Goal: Task Accomplishment & Management: Complete application form

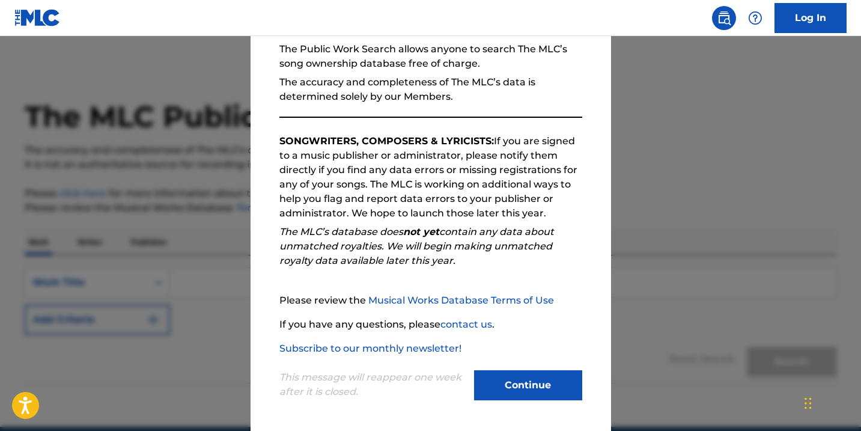
scroll to position [119, 0]
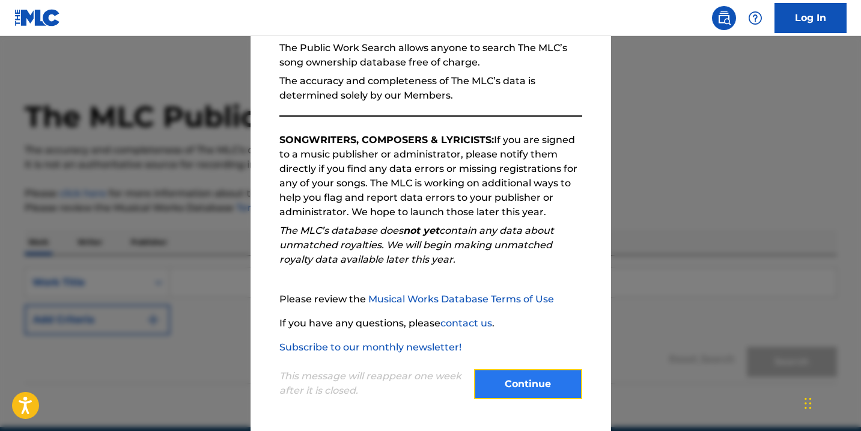
click at [509, 381] on button "Continue" at bounding box center [528, 384] width 108 height 30
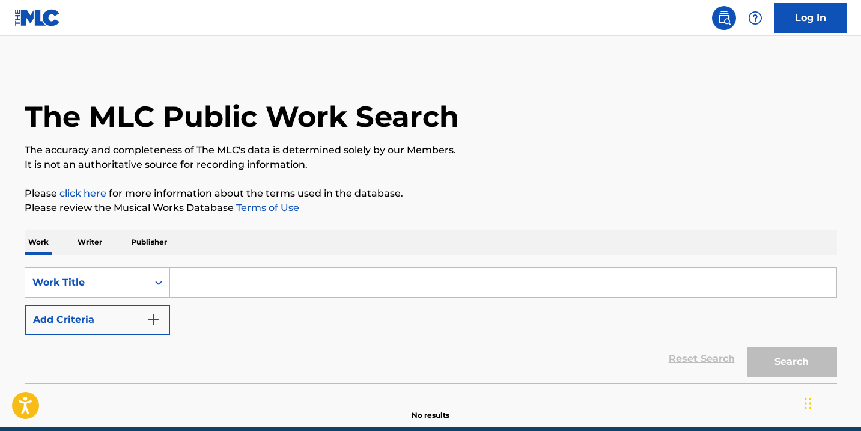
scroll to position [53, 0]
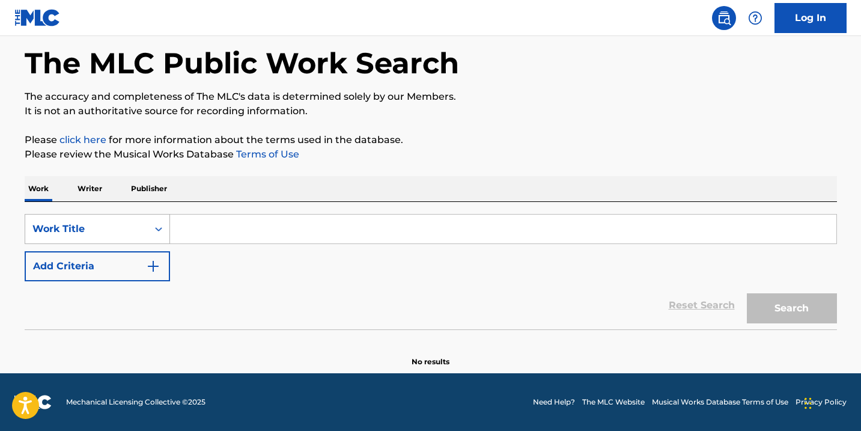
click at [153, 226] on icon "Search Form" at bounding box center [159, 229] width 12 height 12
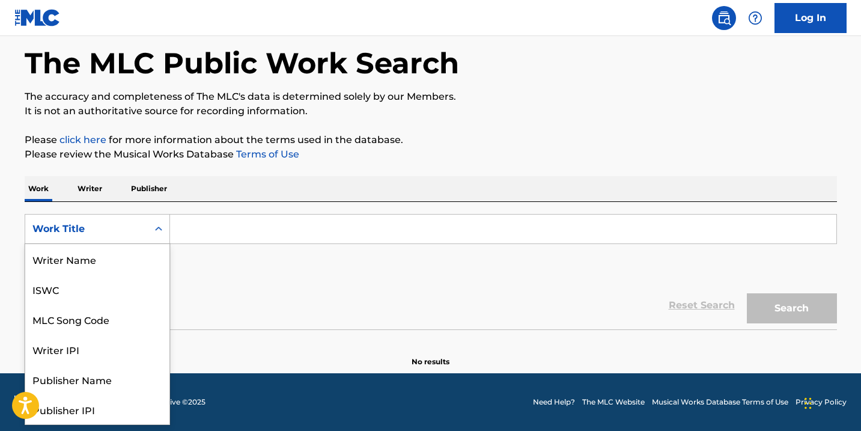
scroll to position [60, 0]
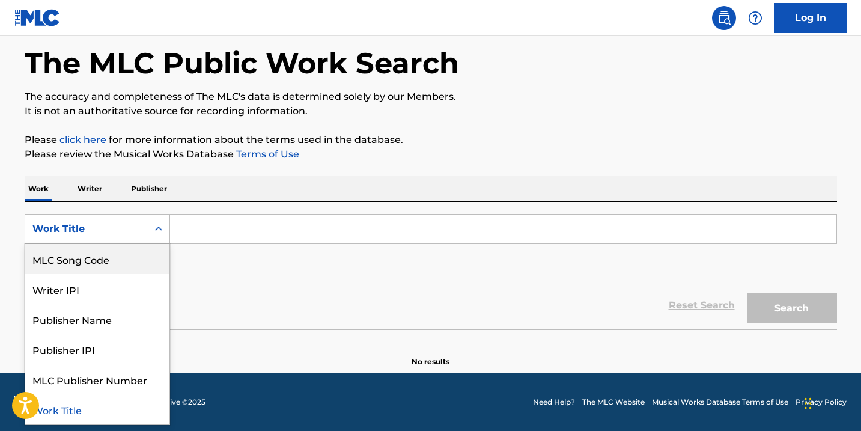
click at [187, 227] on input "Search Form" at bounding box center [503, 228] width 666 height 29
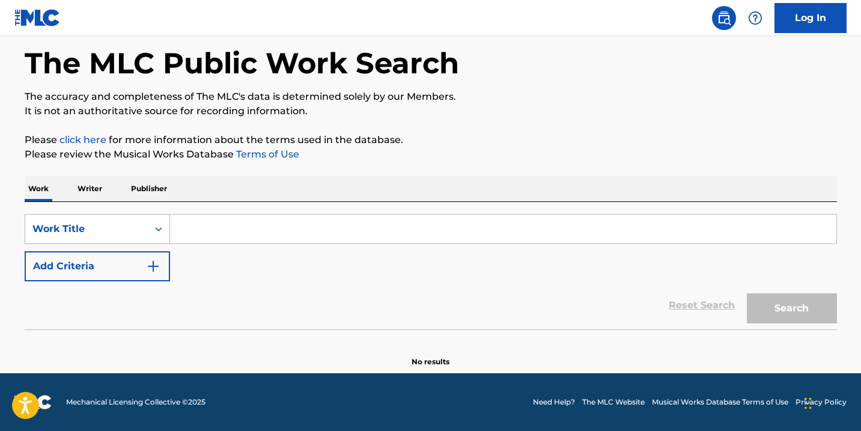
click at [74, 225] on div "Work Title" at bounding box center [86, 229] width 108 height 14
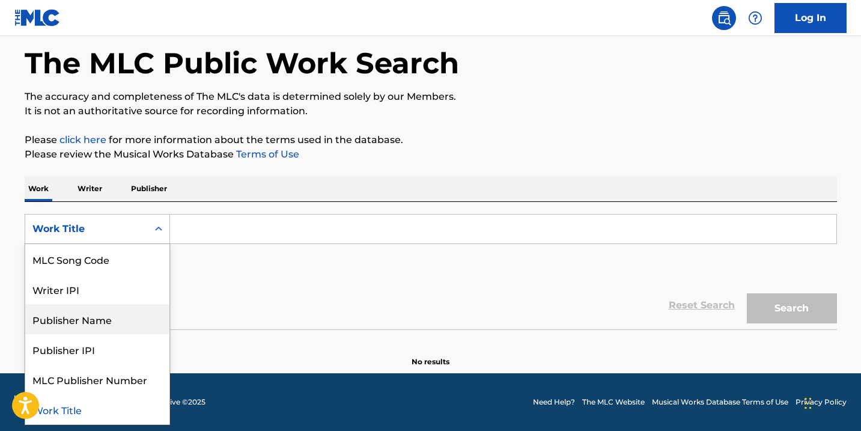
click at [88, 319] on div "Publisher Name" at bounding box center [97, 319] width 144 height 30
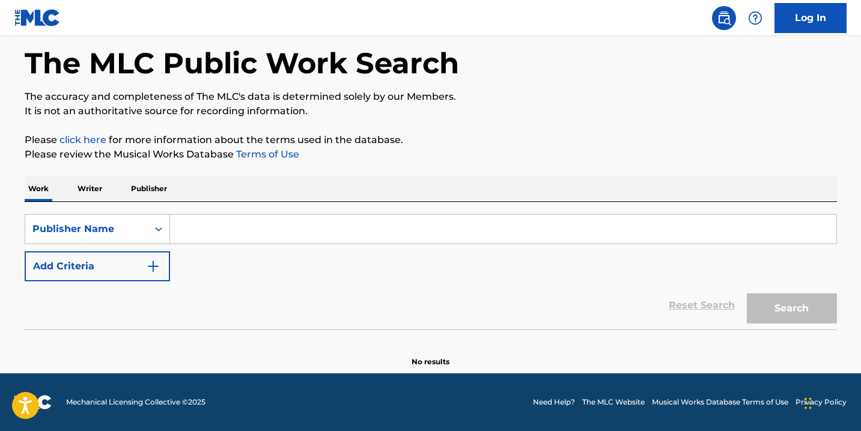
click at [209, 228] on input "Search Form" at bounding box center [503, 228] width 666 height 29
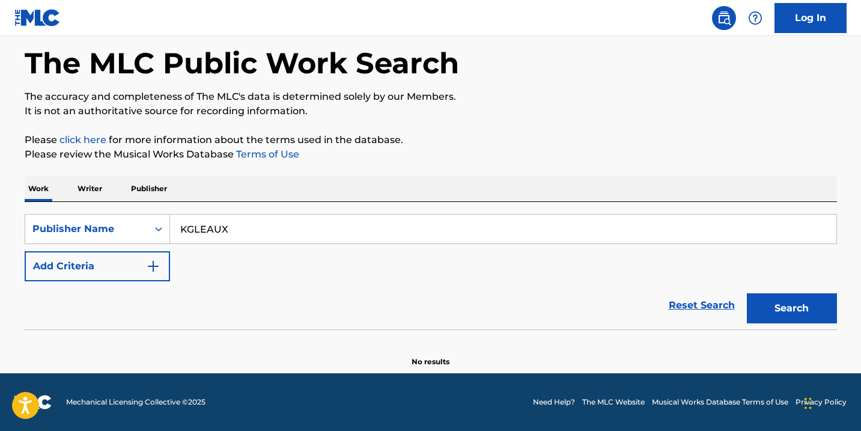
click at [746, 293] on button "Search" at bounding box center [791, 308] width 90 height 30
click at [183, 232] on input "KGLEAUX" at bounding box center [503, 228] width 666 height 29
click at [784, 309] on button "Search" at bounding box center [791, 308] width 90 height 30
click at [429, 235] on input "K GLEAUX" at bounding box center [503, 228] width 666 height 29
type input "[PERSON_NAME]"
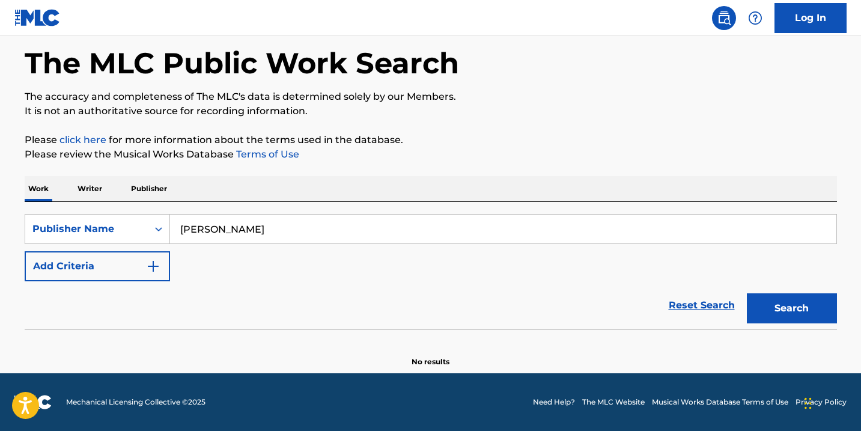
click at [746, 293] on button "Search" at bounding box center [791, 308] width 90 height 30
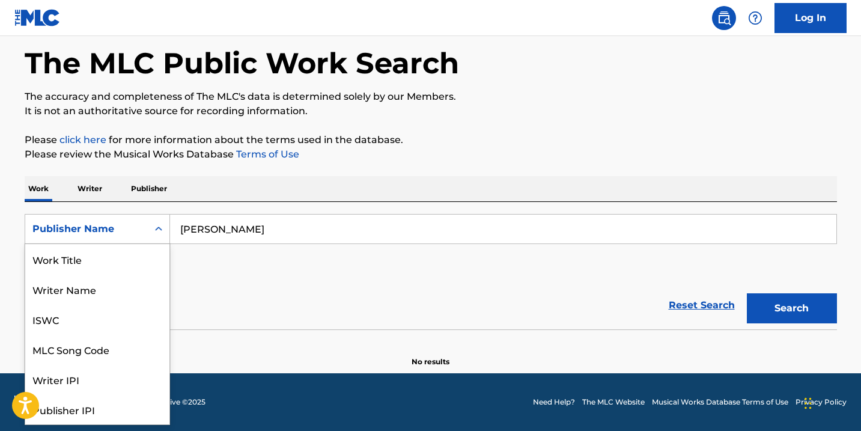
click at [107, 231] on div "Publisher Name" at bounding box center [86, 229] width 108 height 14
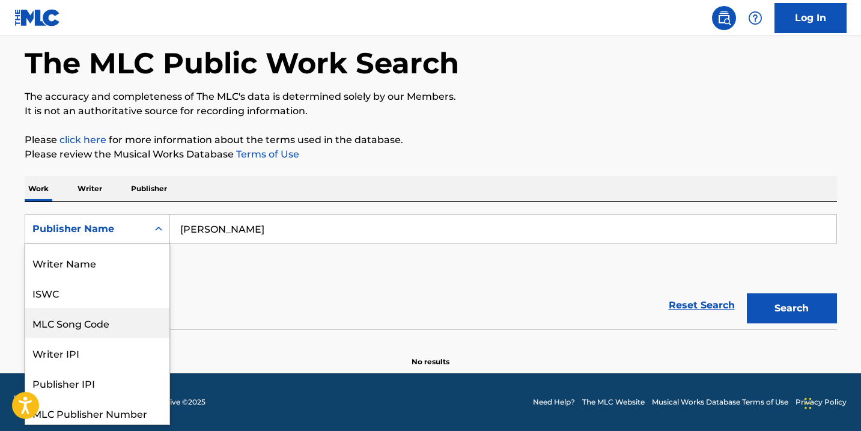
scroll to position [0, 0]
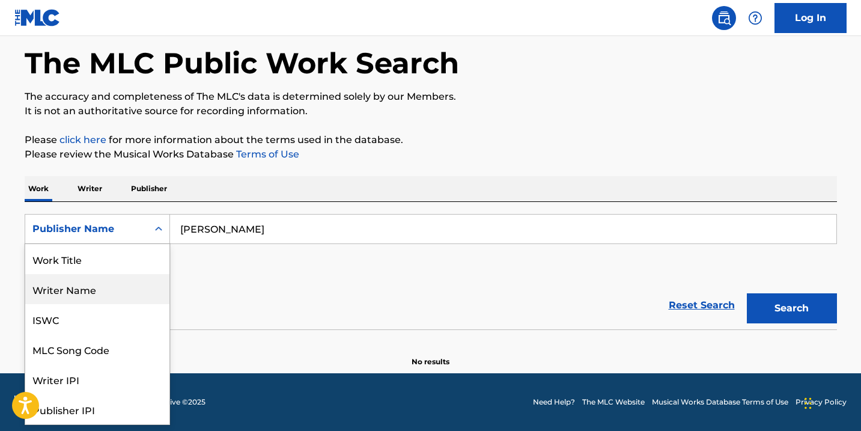
click at [106, 288] on div "Writer Name" at bounding box center [97, 289] width 144 height 30
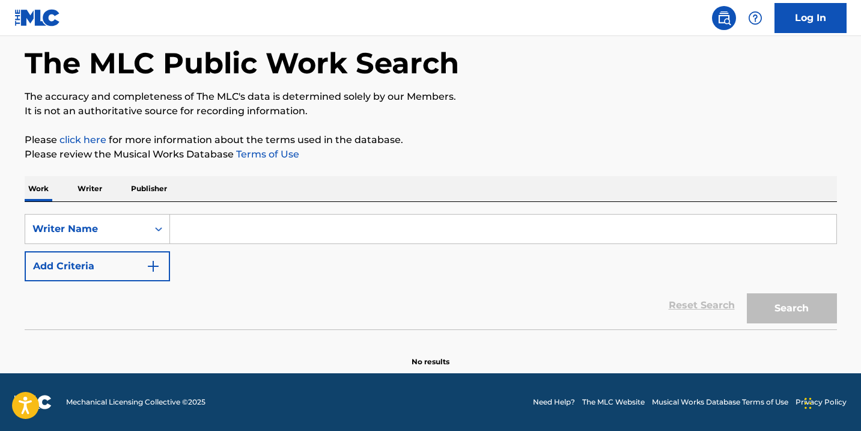
click at [230, 237] on input "Search Form" at bounding box center [503, 228] width 666 height 29
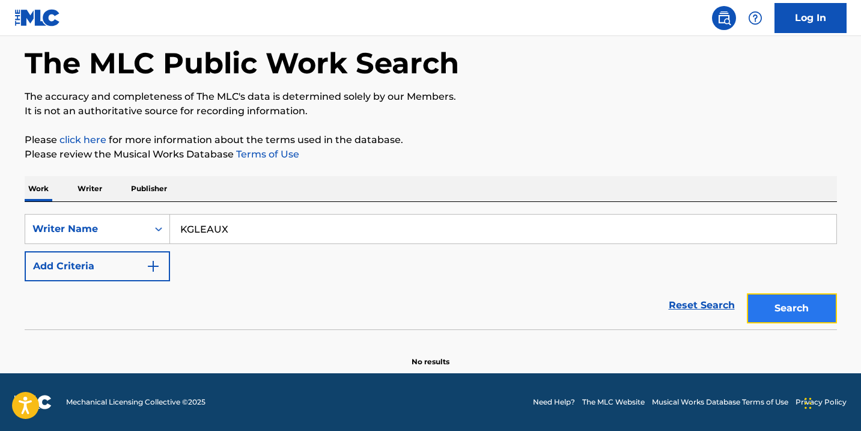
click at [778, 314] on button "Search" at bounding box center [791, 308] width 90 height 30
click at [346, 228] on input "KGLEAUX" at bounding box center [503, 228] width 666 height 29
type input "[PERSON_NAME]"
click at [746, 293] on button "Search" at bounding box center [791, 308] width 90 height 30
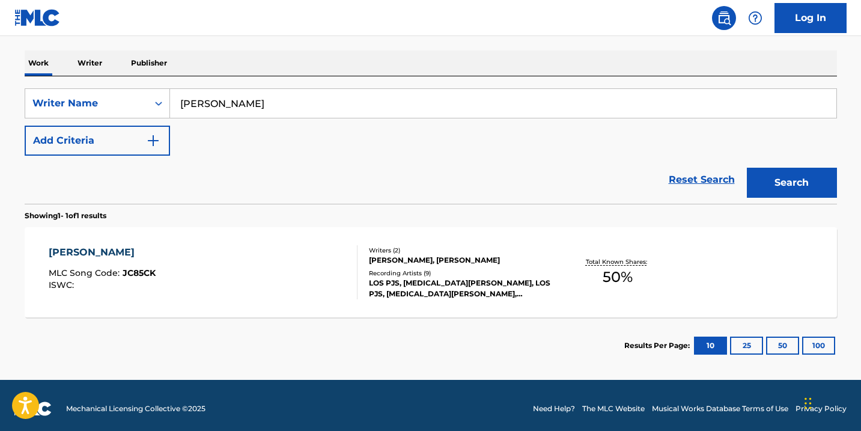
scroll to position [186, 0]
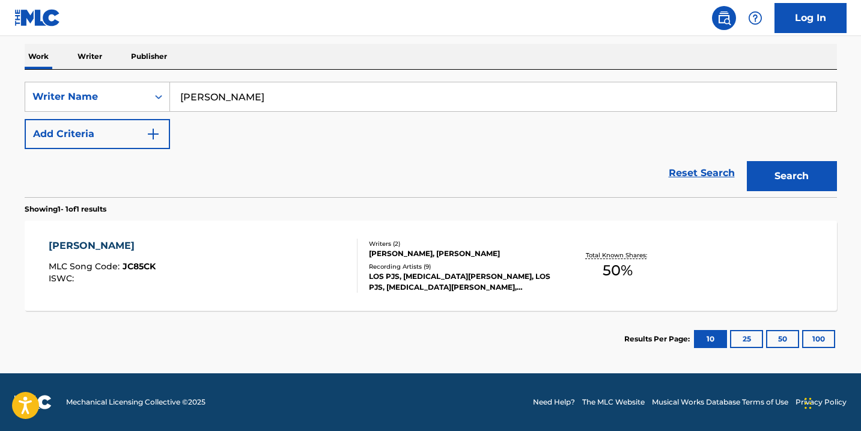
click at [510, 268] on div "Recording Artists ( 9 )" at bounding box center [459, 266] width 181 height 9
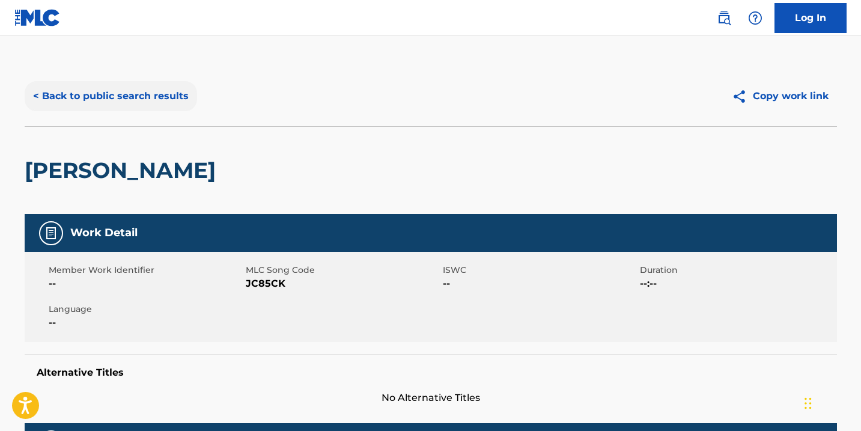
click at [129, 95] on button "< Back to public search results" at bounding box center [111, 96] width 172 height 30
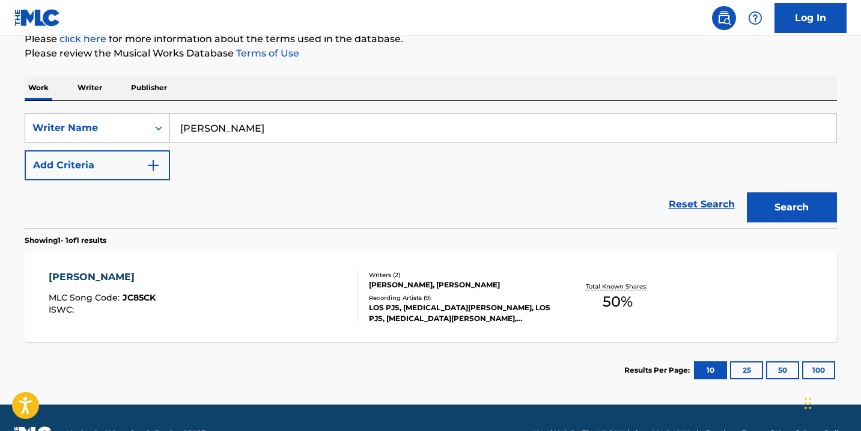
click at [111, 123] on div "Writer Name" at bounding box center [86, 128] width 108 height 14
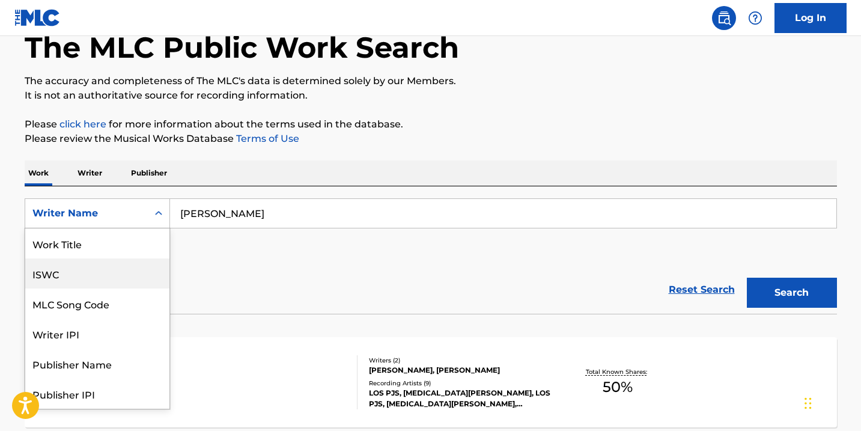
scroll to position [80, 0]
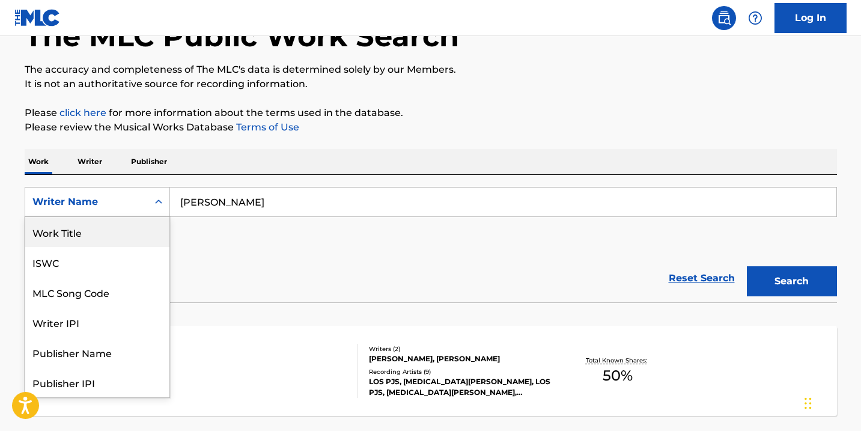
click at [99, 233] on div "Work Title" at bounding box center [97, 232] width 144 height 30
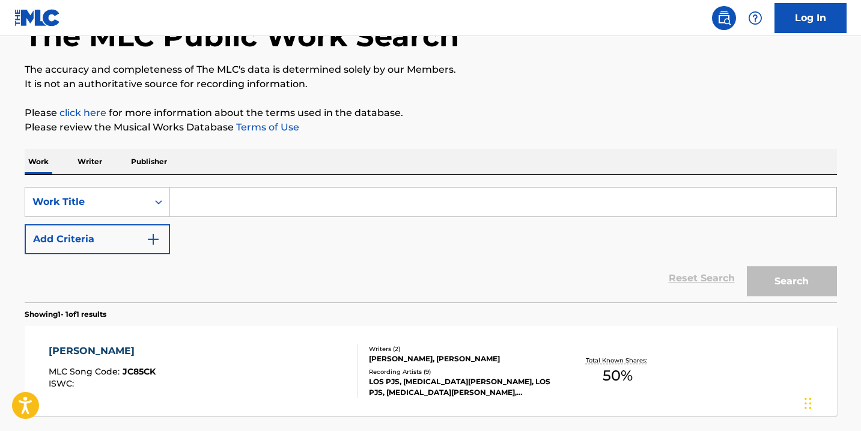
click at [265, 200] on input "Search Form" at bounding box center [503, 201] width 666 height 29
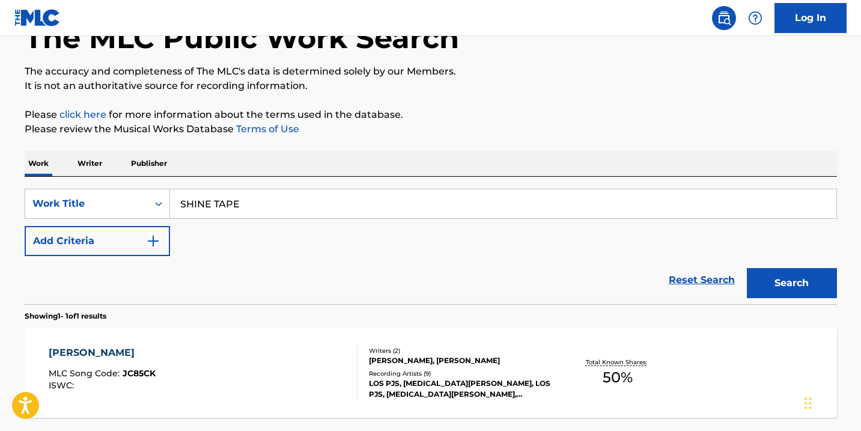
click at [746, 268] on button "Search" at bounding box center [791, 283] width 90 height 30
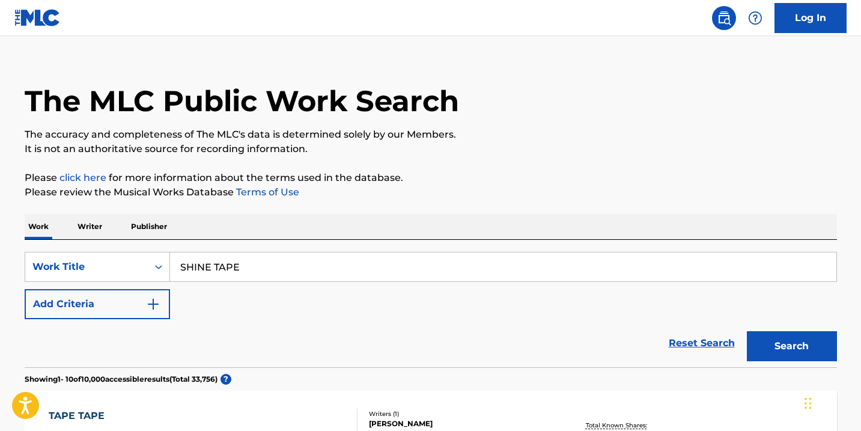
scroll to position [0, 0]
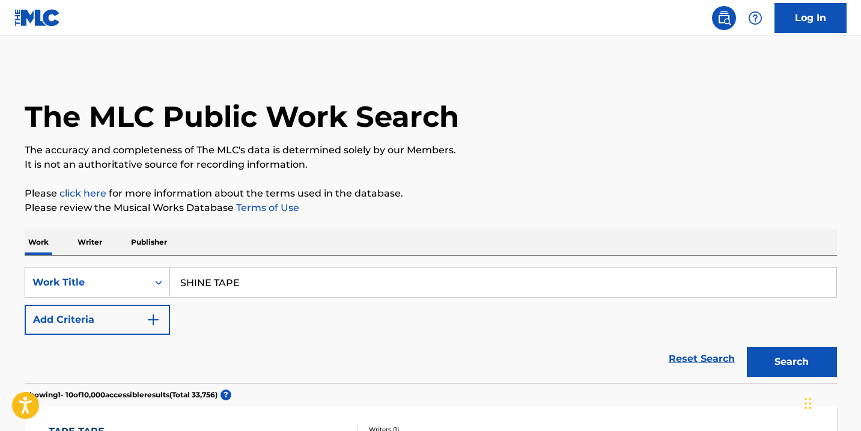
click at [181, 283] on input "SHINE TAPE" at bounding box center [503, 282] width 666 height 29
click at [280, 283] on input "*SHINE TAPE" at bounding box center [503, 282] width 666 height 29
type input "*SHINE TAPE*"
click at [746, 346] on button "Search" at bounding box center [791, 361] width 90 height 30
click at [103, 285] on div "Work Title" at bounding box center [97, 282] width 145 height 30
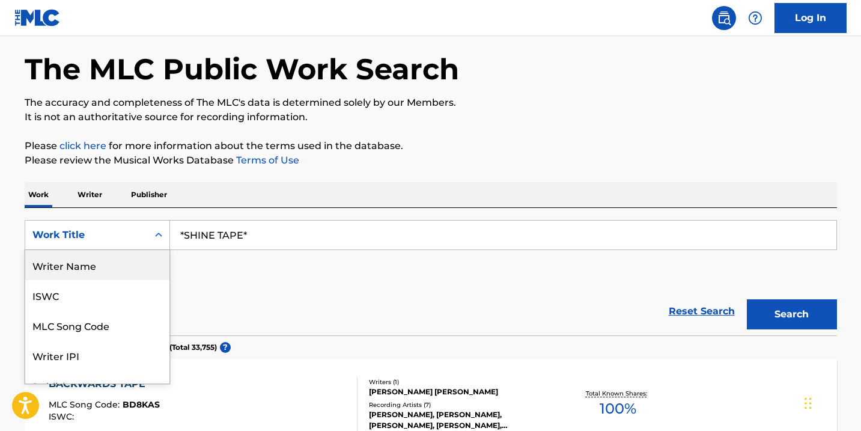
click at [100, 269] on div "Writer Name" at bounding box center [97, 265] width 144 height 30
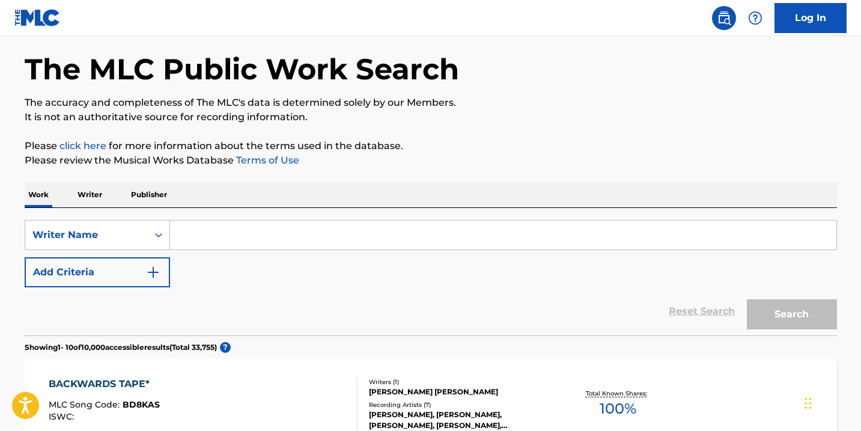
click at [235, 230] on input "Search Form" at bounding box center [503, 234] width 666 height 29
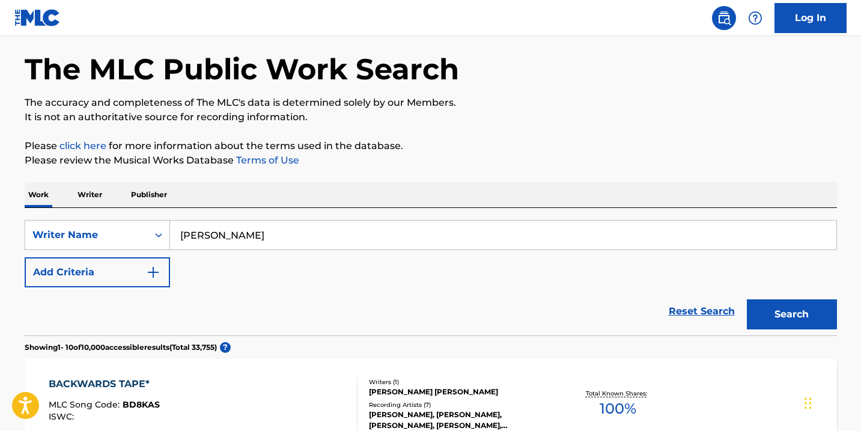
type input "[PERSON_NAME]"
click at [746, 299] on button "Search" at bounding box center [791, 314] width 90 height 30
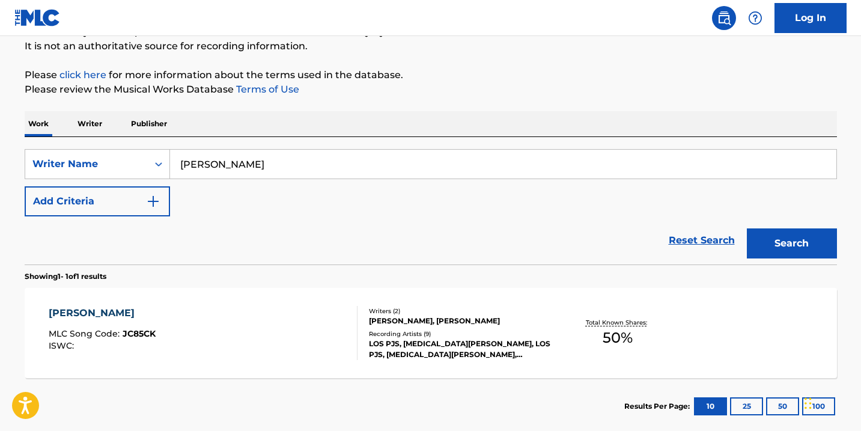
scroll to position [112, 0]
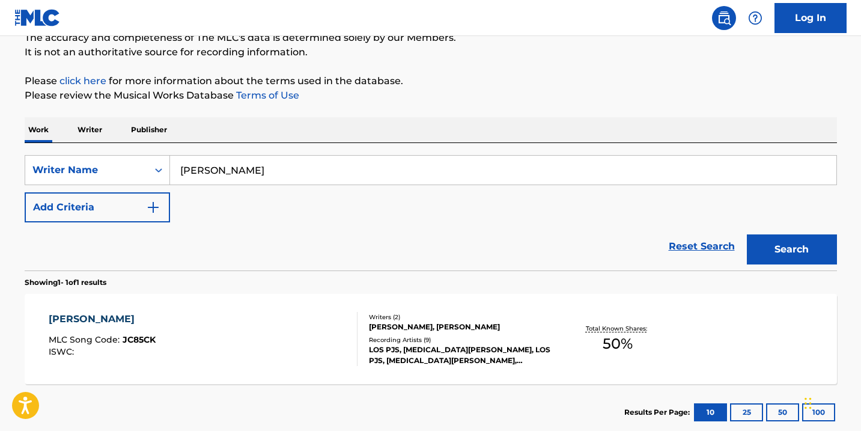
click at [86, 126] on p "Writer" at bounding box center [90, 129] width 32 height 25
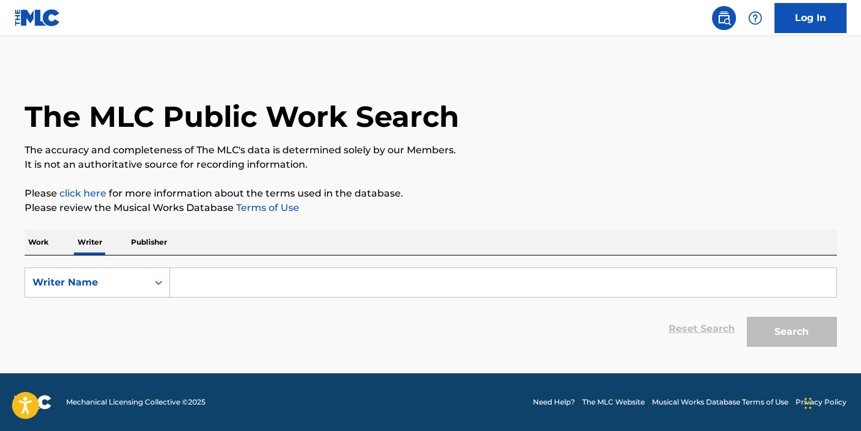
click at [199, 276] on input "Search Form" at bounding box center [503, 282] width 666 height 29
click at [746, 316] on button "Search" at bounding box center [791, 331] width 90 height 30
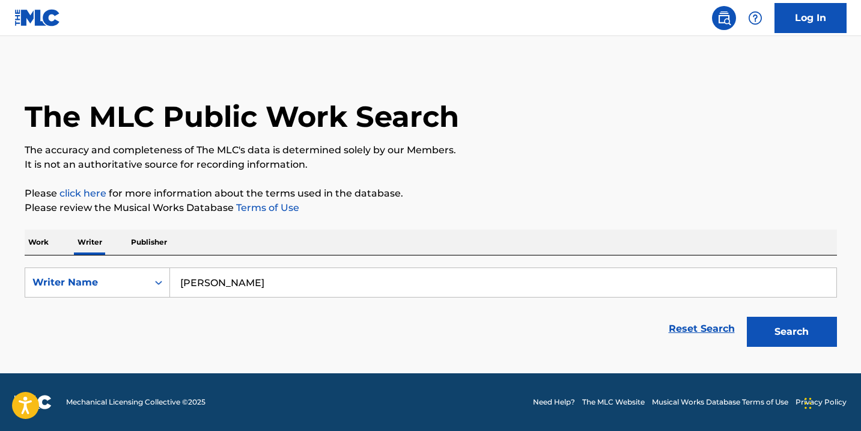
type input "[PERSON_NAME]"
click at [746, 316] on button "Search" at bounding box center [791, 331] width 90 height 30
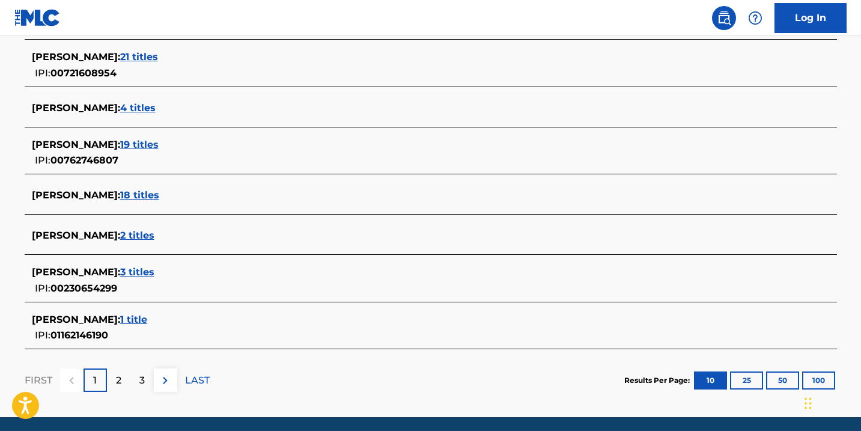
scroll to position [457, 0]
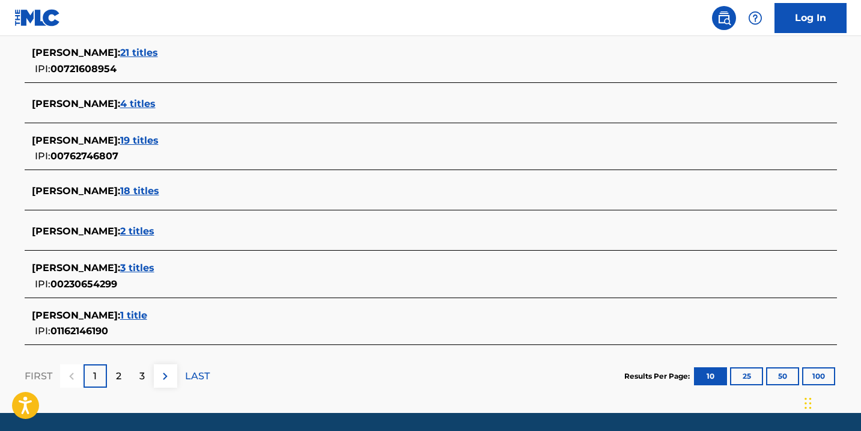
click at [134, 313] on span "1 title" at bounding box center [133, 314] width 27 height 11
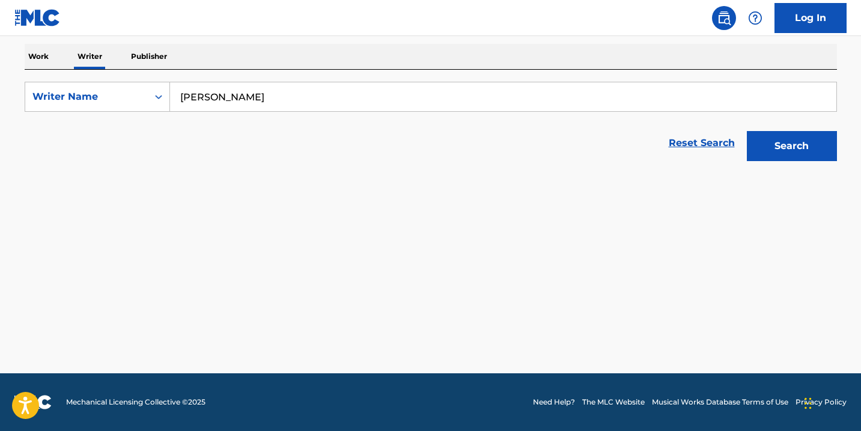
scroll to position [186, 0]
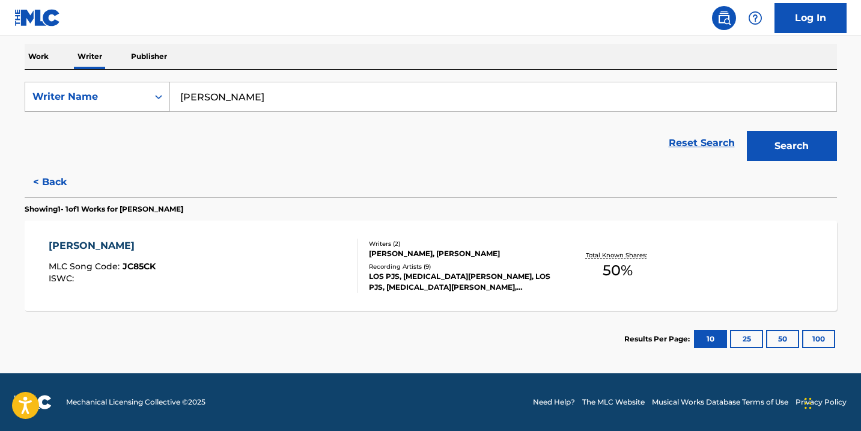
drag, startPoint x: 259, startPoint y: 88, endPoint x: 147, endPoint y: 95, distance: 113.1
click at [144, 95] on div "SearchWithCriteriacb6eca6e-1aef-4ac8-afc3-d81760632c13 Writer Name Kamron Kelly" at bounding box center [431, 97] width 812 height 30
click at [277, 101] on input "[PERSON_NAME]" at bounding box center [503, 96] width 666 height 29
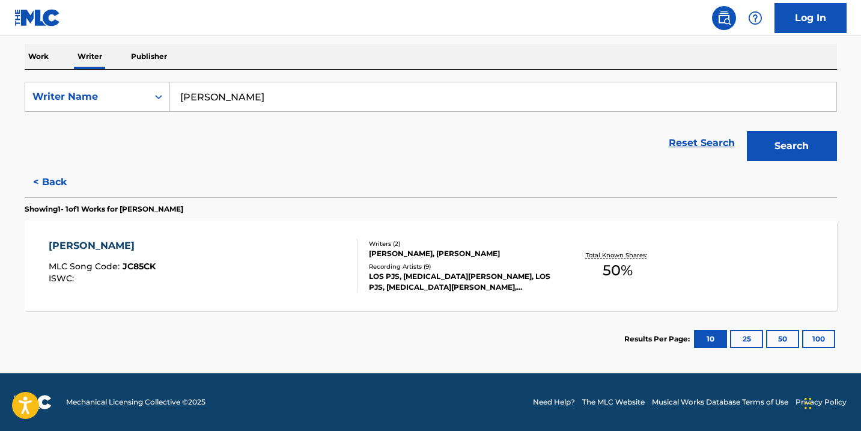
click at [277, 101] on input "[PERSON_NAME]" at bounding box center [503, 96] width 666 height 29
type input "Breauk"
click at [746, 131] on button "Search" at bounding box center [791, 146] width 90 height 30
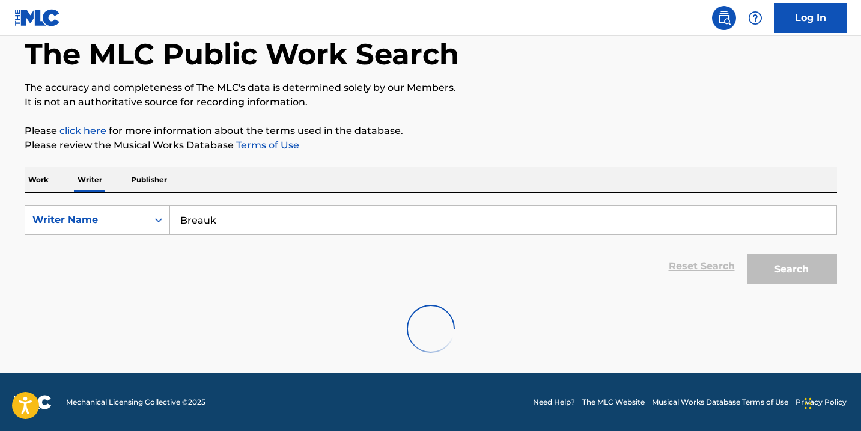
scroll to position [0, 0]
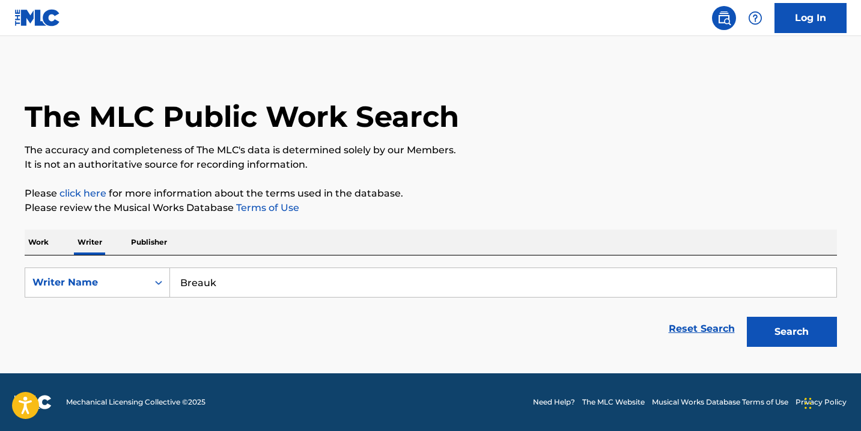
click at [746, 316] on button "Search" at bounding box center [791, 331] width 90 height 30
click at [38, 240] on p "Work" at bounding box center [39, 241] width 28 height 25
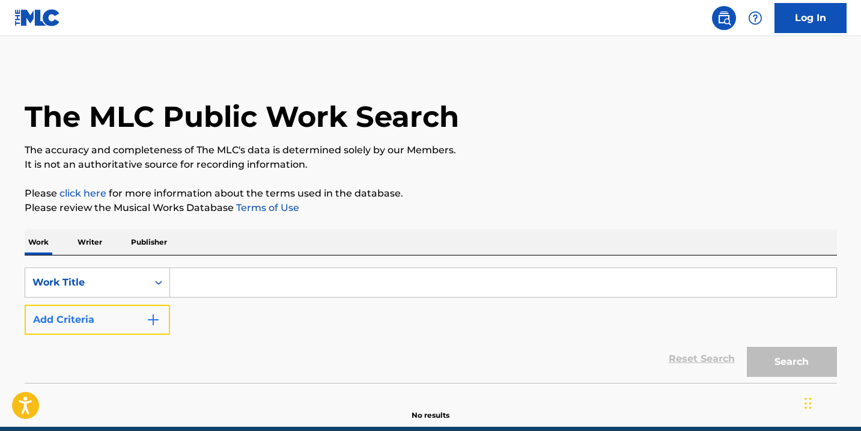
click at [136, 319] on button "Add Criteria" at bounding box center [97, 319] width 145 height 30
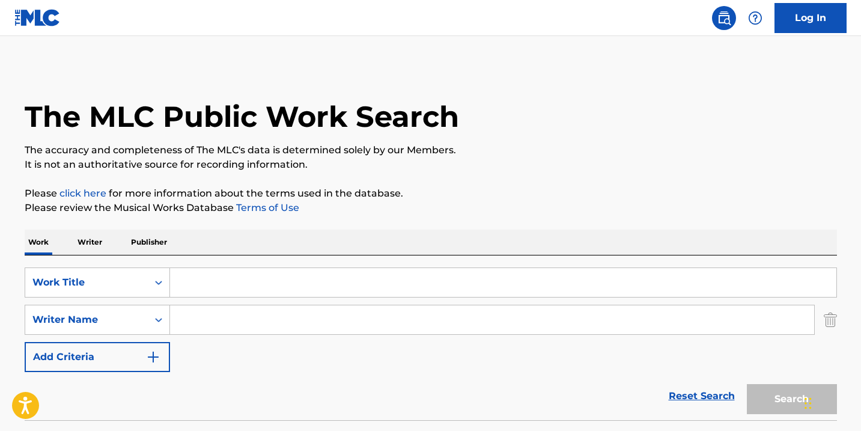
click at [207, 281] on input "Search Form" at bounding box center [503, 282] width 666 height 29
type input "SHINE TAPE"
click at [229, 324] on input "Search Form" at bounding box center [492, 319] width 644 height 29
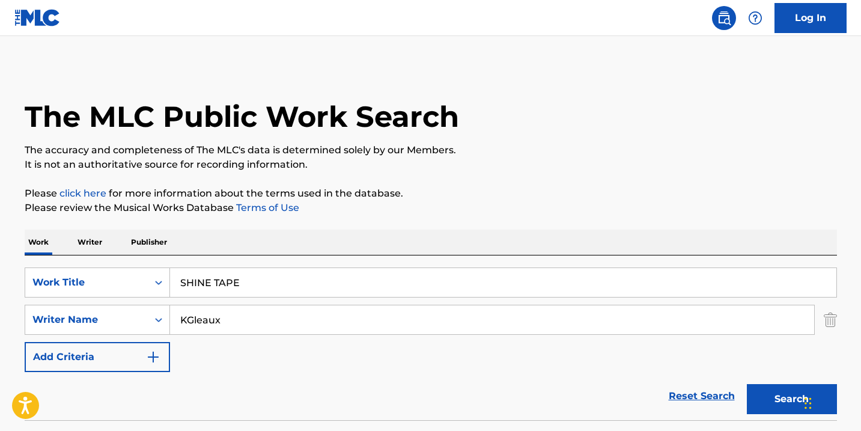
click at [746, 384] on button "Search" at bounding box center [791, 399] width 90 height 30
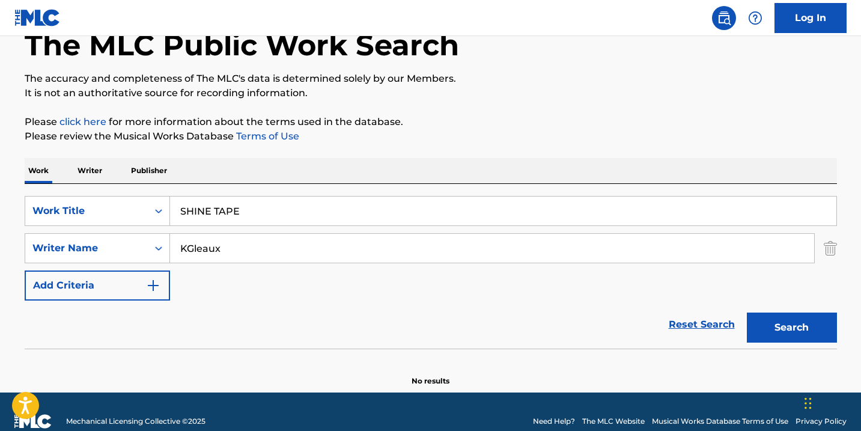
scroll to position [91, 0]
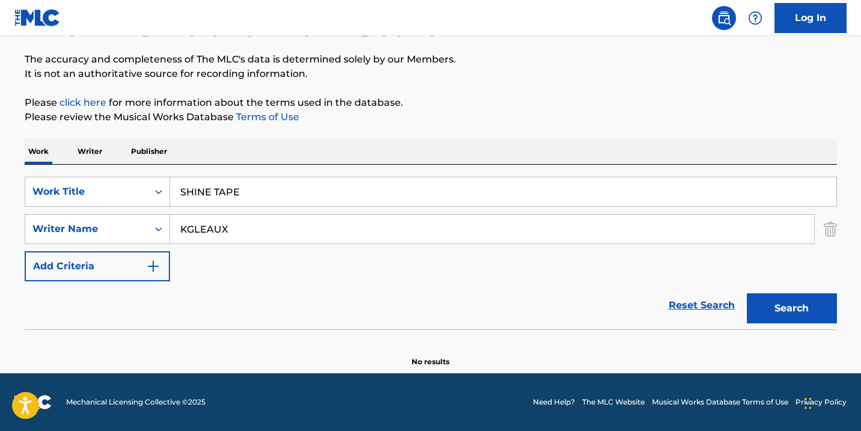
click at [746, 293] on button "Search" at bounding box center [791, 308] width 90 height 30
type input "K"
click at [246, 195] on input "SHINE TAPE" at bounding box center [503, 191] width 666 height 29
type input "S"
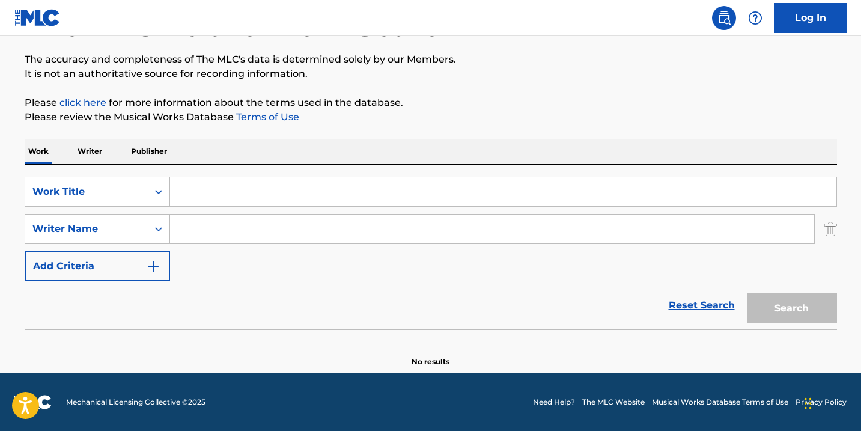
scroll to position [0, 0]
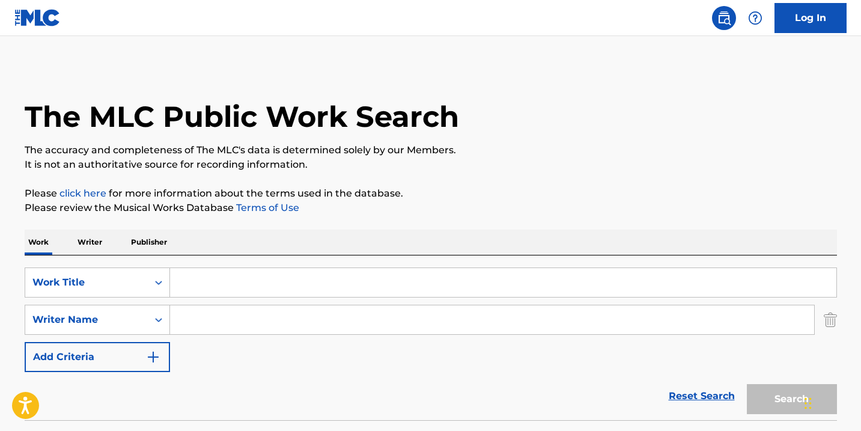
click at [43, 16] on img at bounding box center [37, 17] width 46 height 17
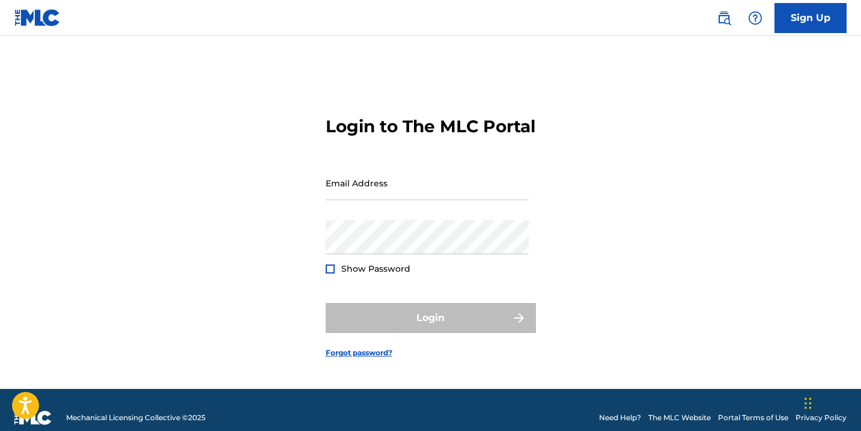
click at [34, 15] on img at bounding box center [37, 17] width 46 height 17
click at [26, 12] on img at bounding box center [37, 17] width 46 height 17
click at [728, 19] on img at bounding box center [723, 18] width 14 height 14
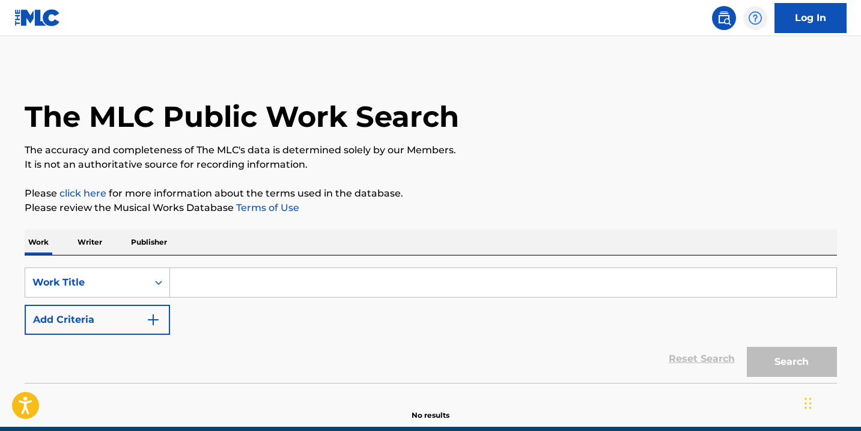
click at [755, 14] on img at bounding box center [755, 18] width 14 height 14
click at [734, 73] on p "View portal intro" at bounding box center [755, 79] width 102 height 29
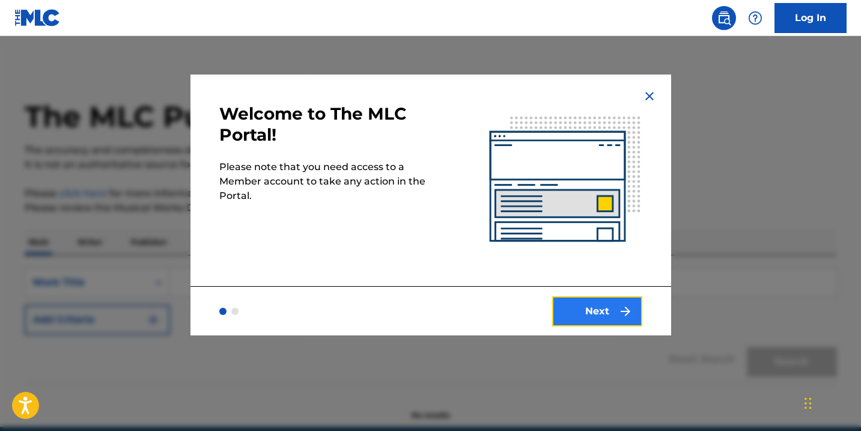
click at [585, 307] on button "Next" at bounding box center [597, 311] width 90 height 30
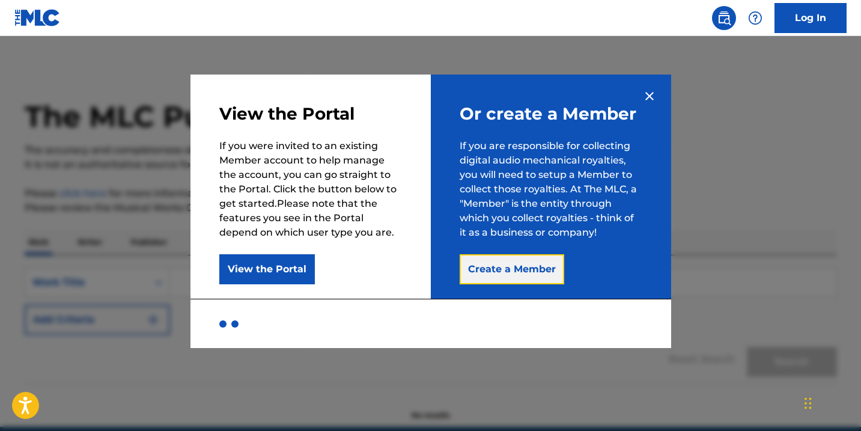
click at [525, 271] on button "Create a Member" at bounding box center [511, 269] width 104 height 30
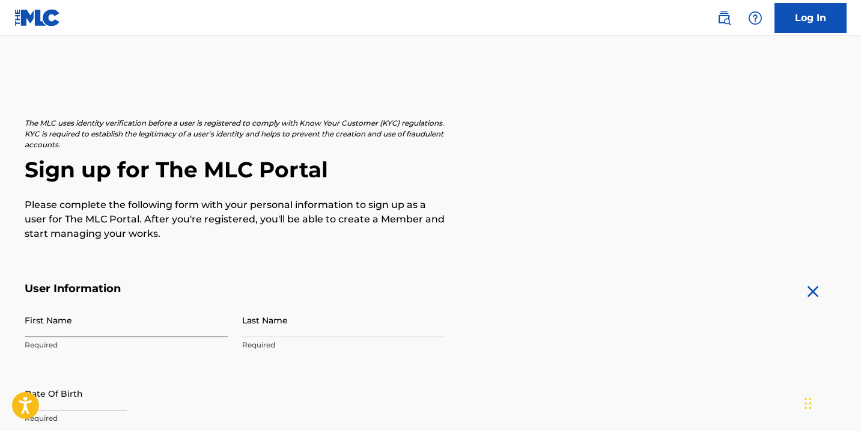
click at [134, 318] on input "First Name" at bounding box center [126, 320] width 203 height 34
type input "[PERSON_NAME]"
type input "[STREET_ADDRESS]"
type input "LaPlace"
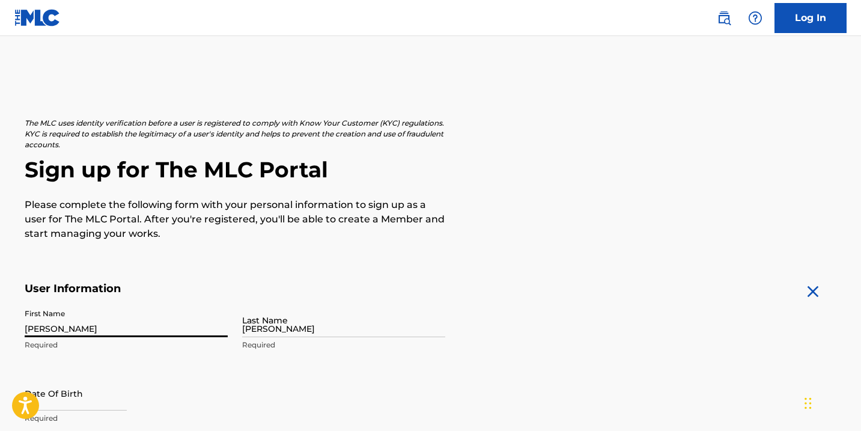
type input "[GEOGRAPHIC_DATA]"
type input "LA"
type input "70068"
type input "985"
type input "2125708"
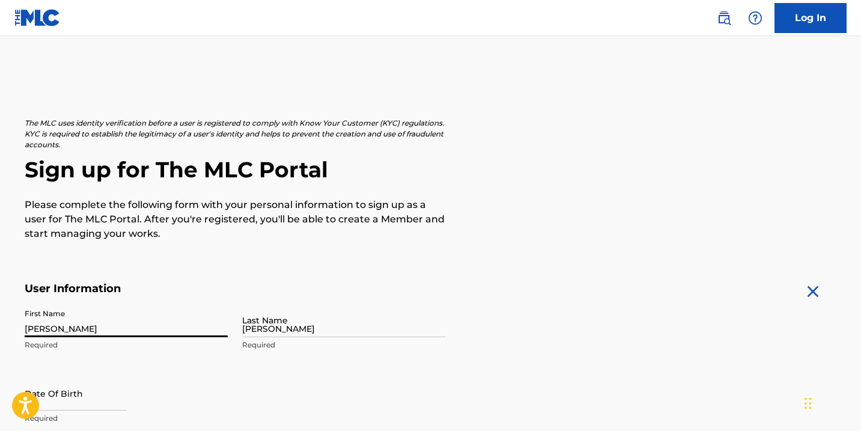
type input "[EMAIL_ADDRESS][DOMAIN_NAME]"
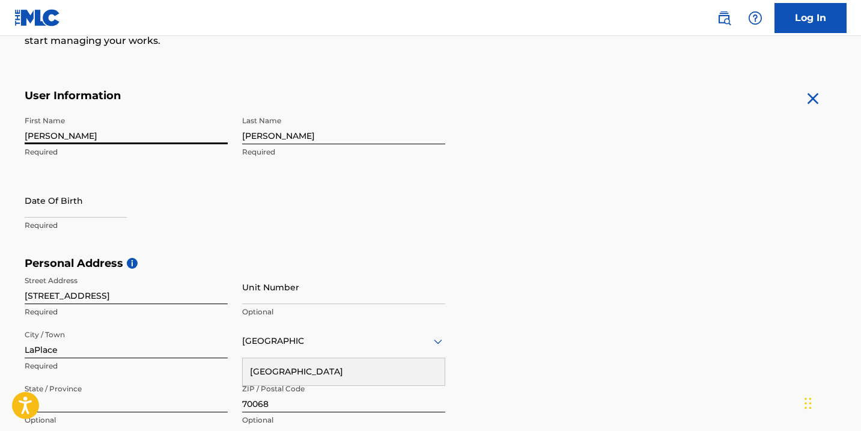
scroll to position [197, 0]
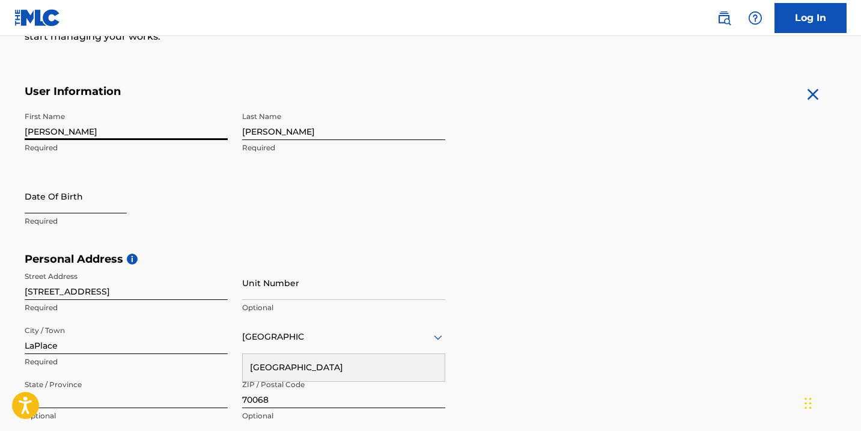
click at [80, 198] on input "text" at bounding box center [76, 196] width 102 height 34
select select "8"
select select "2025"
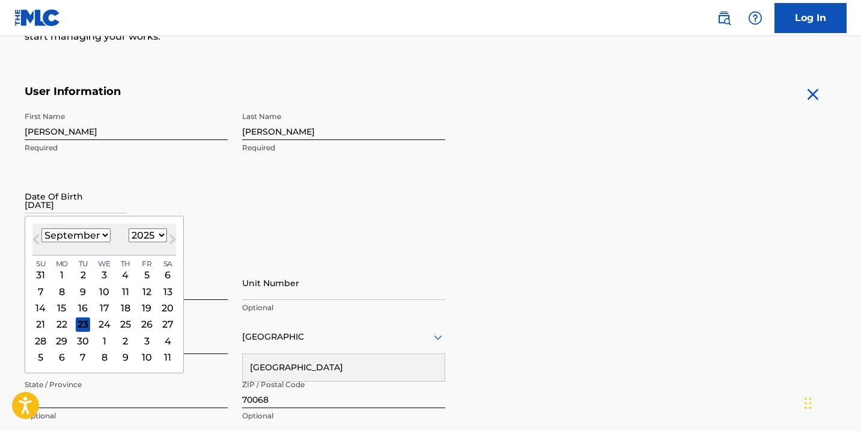
type input "03/13/1998"
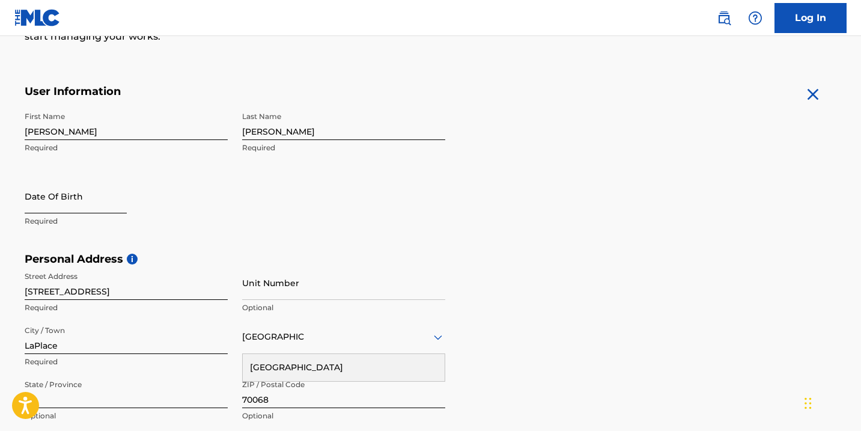
click at [60, 201] on input "text" at bounding box center [76, 196] width 102 height 34
select select "8"
select select "2025"
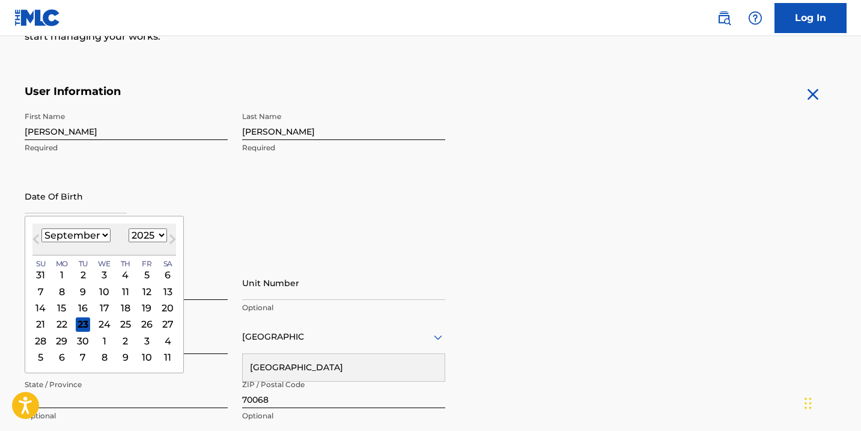
click at [94, 234] on select "January February March April May June July August September October November De…" at bounding box center [75, 235] width 69 height 14
select select "2"
click at [41, 228] on select "January February March April May June July August September October November De…" at bounding box center [75, 235] width 69 height 14
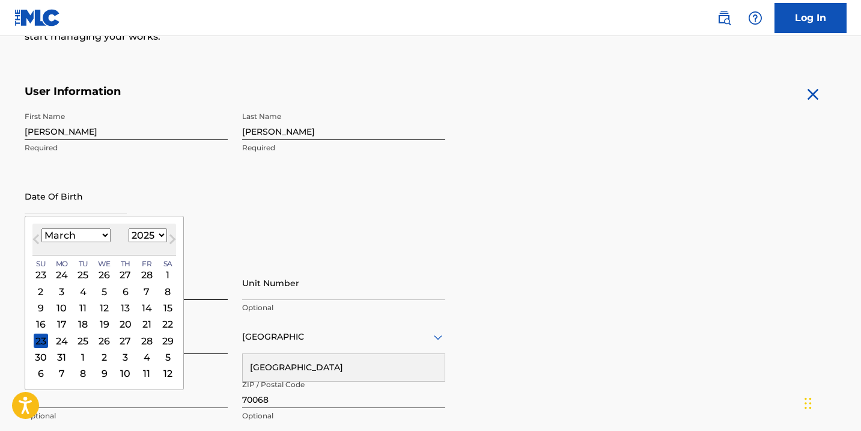
click at [147, 232] on select "1899 1900 1901 1902 1903 1904 1905 1906 1907 1908 1909 1910 1911 1912 1913 1914…" at bounding box center [148, 235] width 38 height 14
select select "1998"
click at [129, 228] on select "1899 1900 1901 1902 1903 1904 1905 1906 1907 1908 1909 1910 1911 1912 1913 1914…" at bounding box center [148, 235] width 38 height 14
click at [145, 291] on div "13" at bounding box center [146, 291] width 14 height 14
type input "March 13 1998"
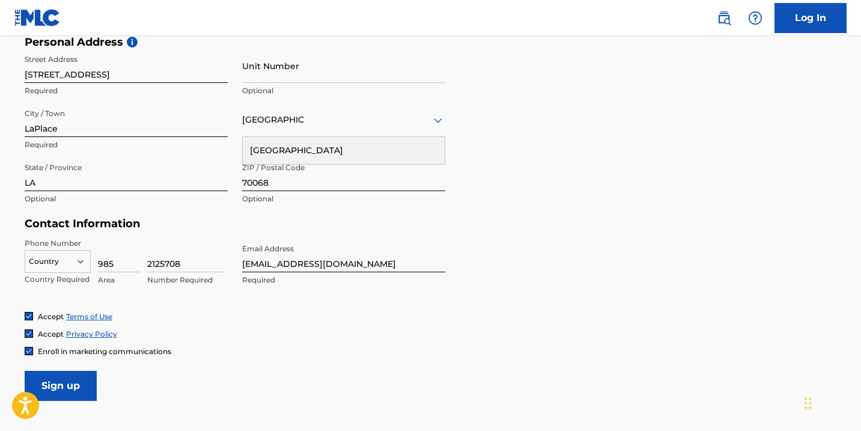
scroll to position [416, 0]
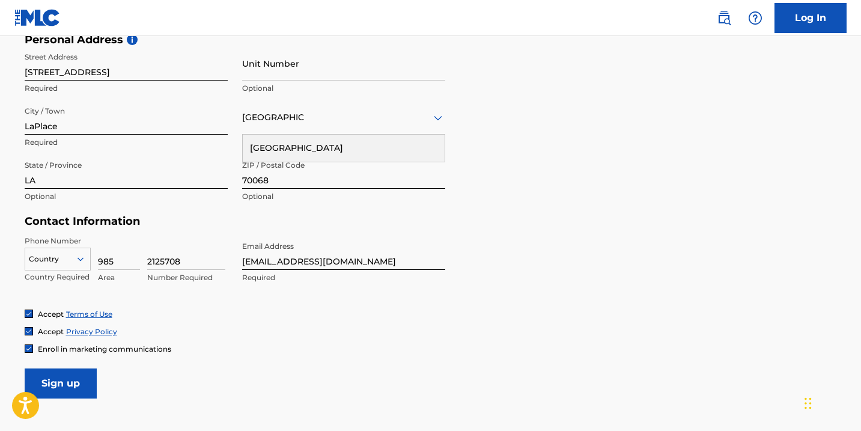
click at [70, 258] on div "Country" at bounding box center [58, 256] width 66 height 18
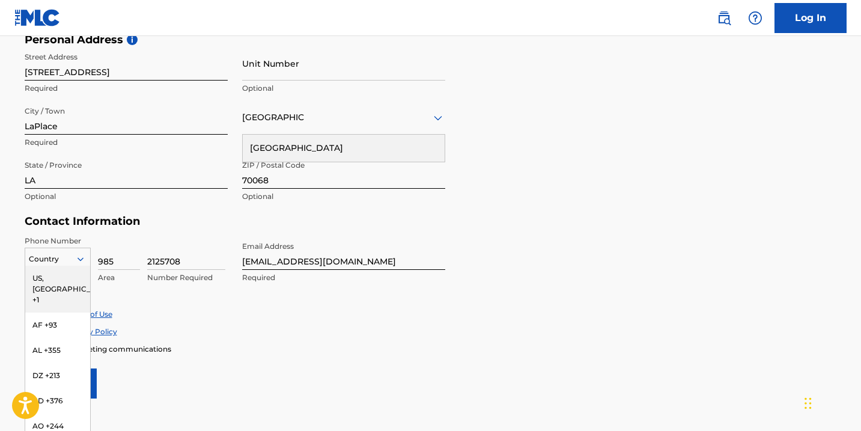
scroll to position [431, 0]
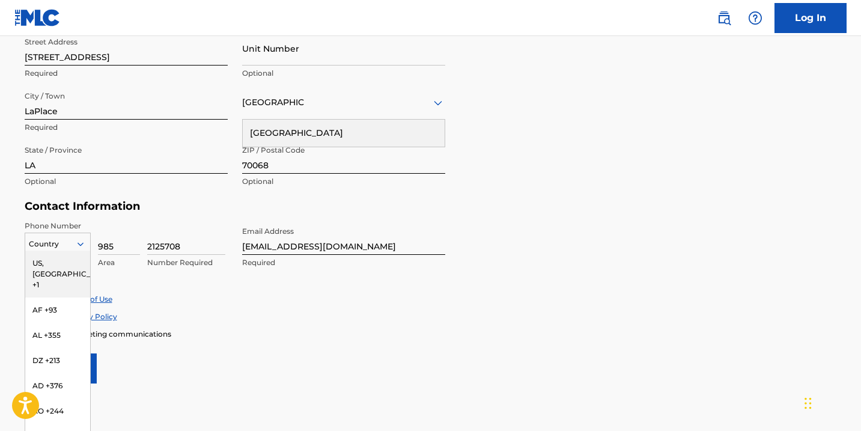
click at [68, 265] on div "US, [GEOGRAPHIC_DATA] +1" at bounding box center [57, 273] width 65 height 47
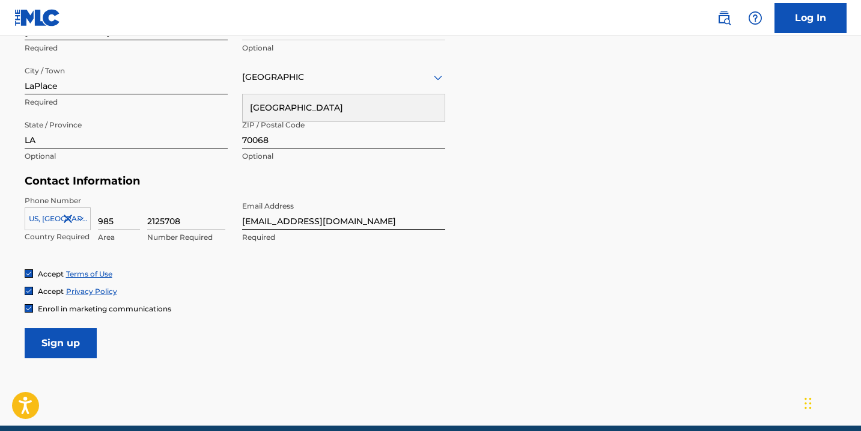
scroll to position [467, 0]
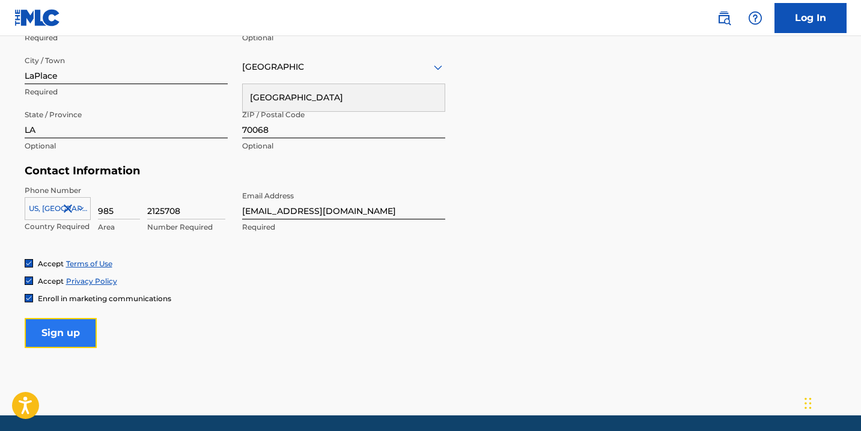
click at [67, 321] on input "Sign up" at bounding box center [61, 333] width 72 height 30
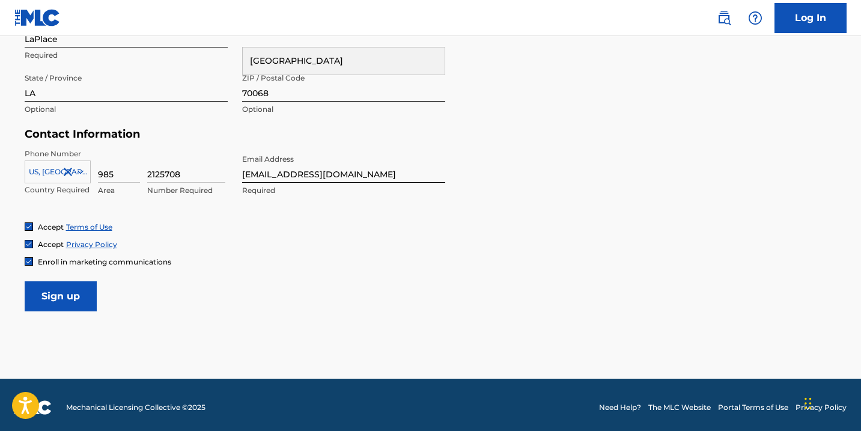
scroll to position [508, 0]
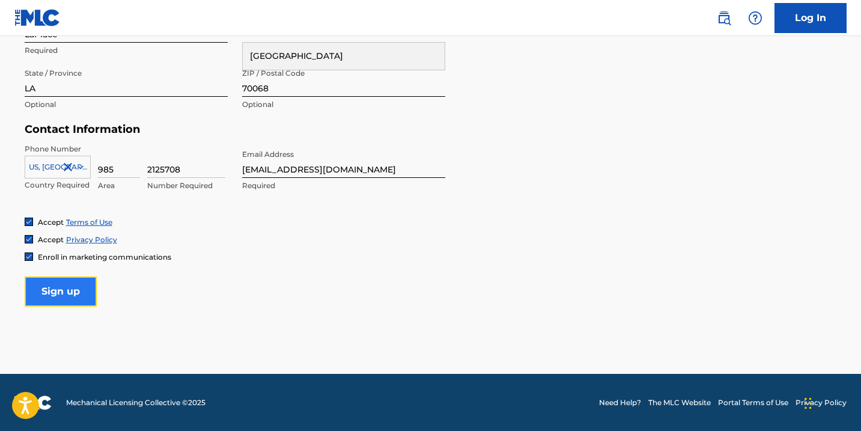
click at [62, 298] on input "Sign up" at bounding box center [61, 291] width 72 height 30
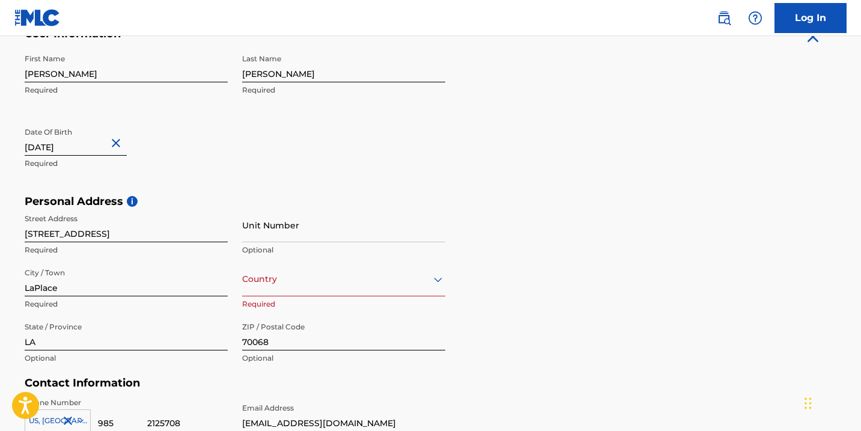
click at [271, 277] on div "option , selected. Select is focused ,type to refine list, press Down to open t…" at bounding box center [343, 279] width 203 height 34
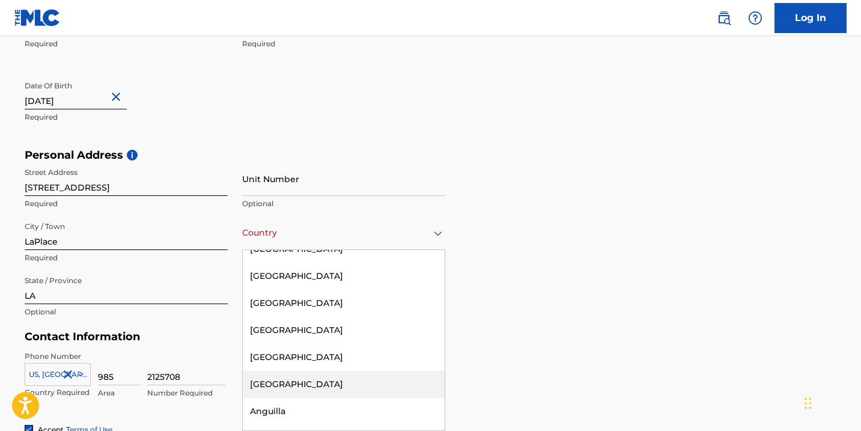
scroll to position [0, 0]
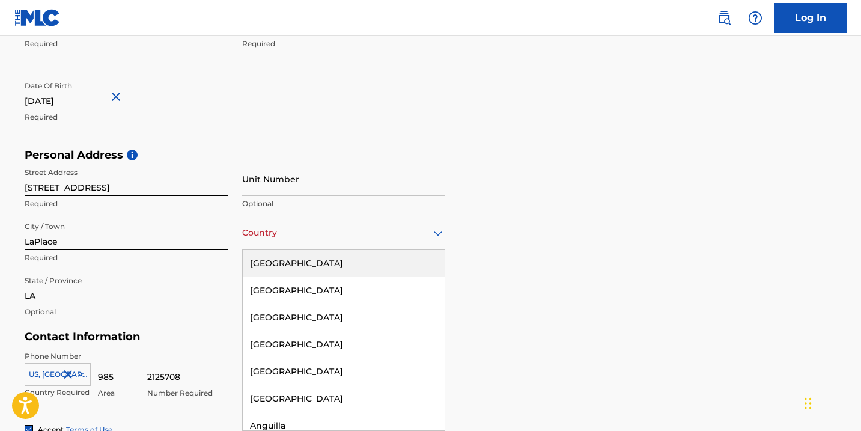
click at [293, 258] on div "[GEOGRAPHIC_DATA]" at bounding box center [344, 263] width 202 height 27
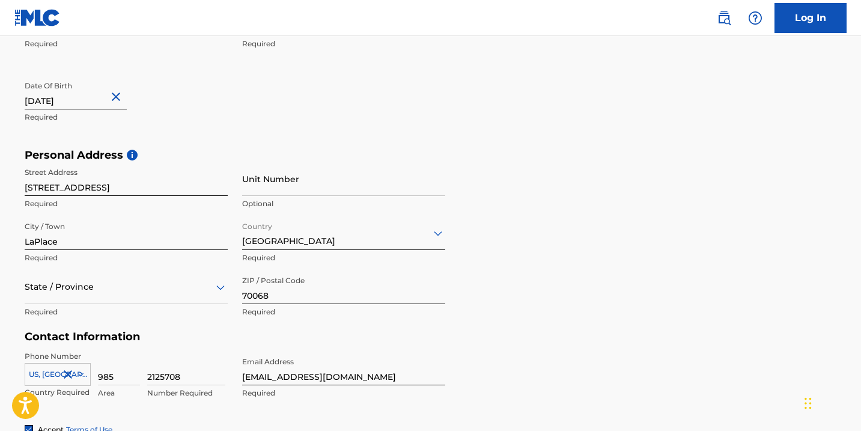
click at [118, 291] on div "State / Province" at bounding box center [126, 287] width 203 height 34
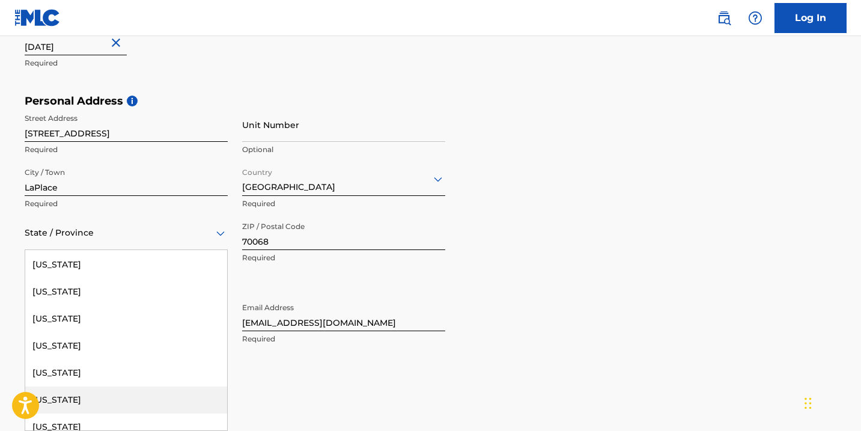
scroll to position [458, 0]
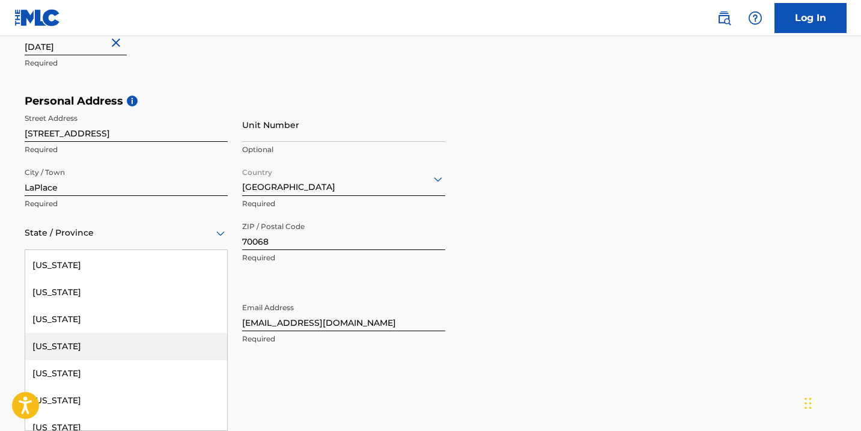
click at [89, 354] on div "[US_STATE]" at bounding box center [126, 346] width 202 height 27
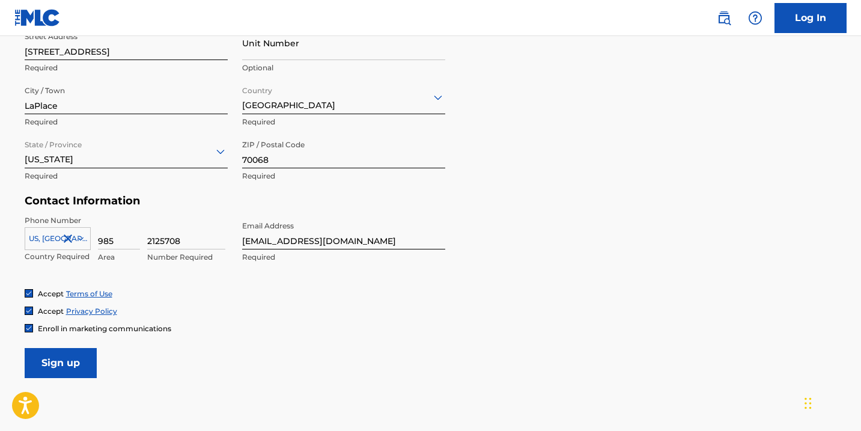
scroll to position [508, 0]
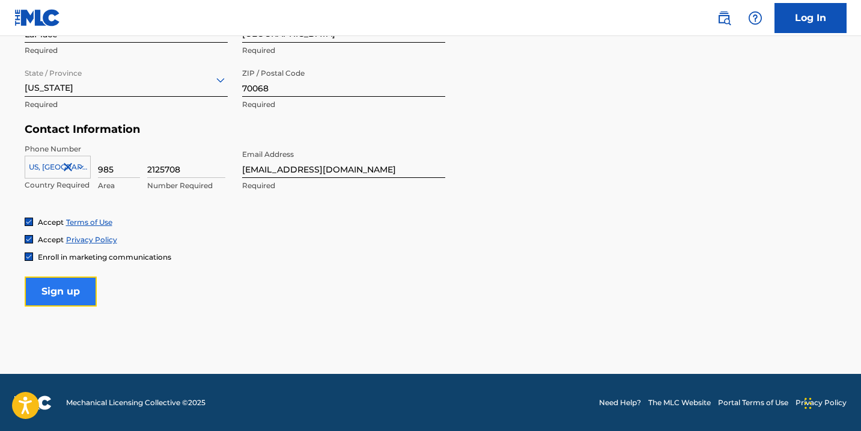
click at [53, 285] on input "Sign up" at bounding box center [61, 291] width 72 height 30
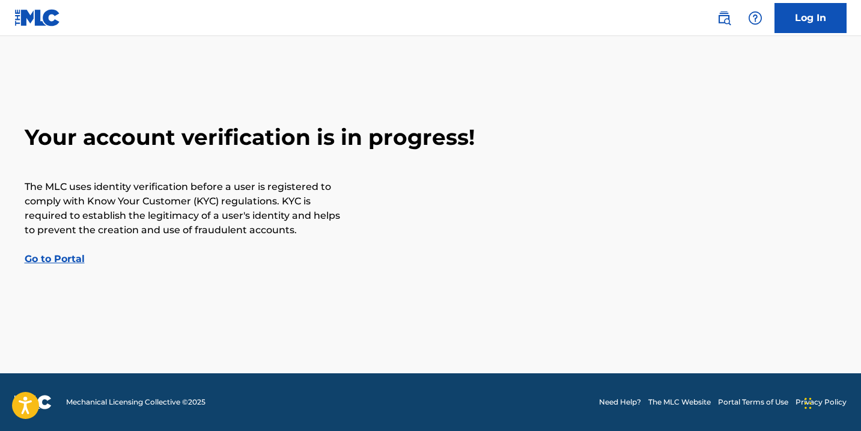
click at [59, 257] on link "Go to Portal" at bounding box center [55, 258] width 60 height 11
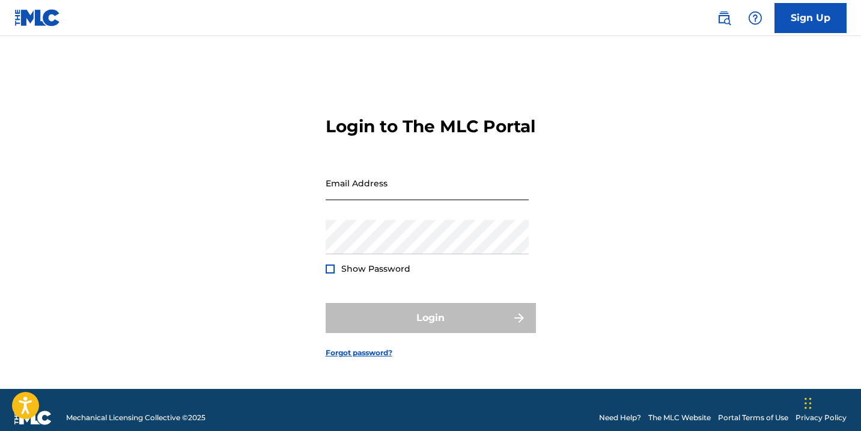
click at [384, 198] on input "Email Address" at bounding box center [426, 183] width 203 height 34
type input "[EMAIL_ADDRESS][DOMAIN_NAME]"
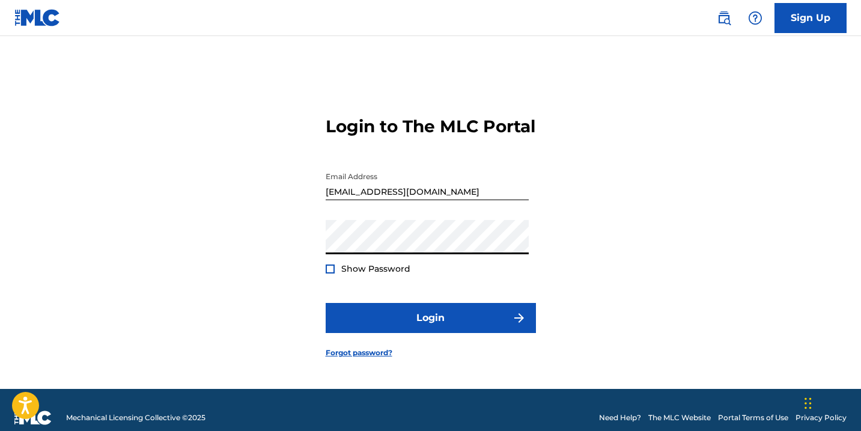
click at [328, 273] on div at bounding box center [329, 268] width 9 height 9
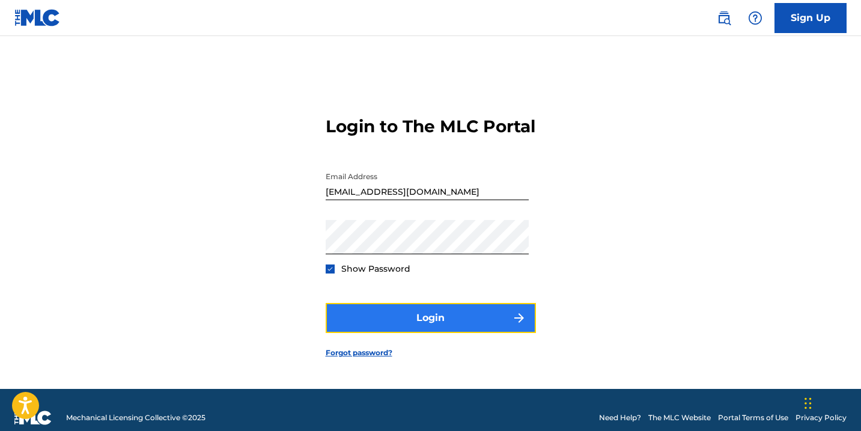
click at [369, 326] on button "Login" at bounding box center [430, 318] width 210 height 30
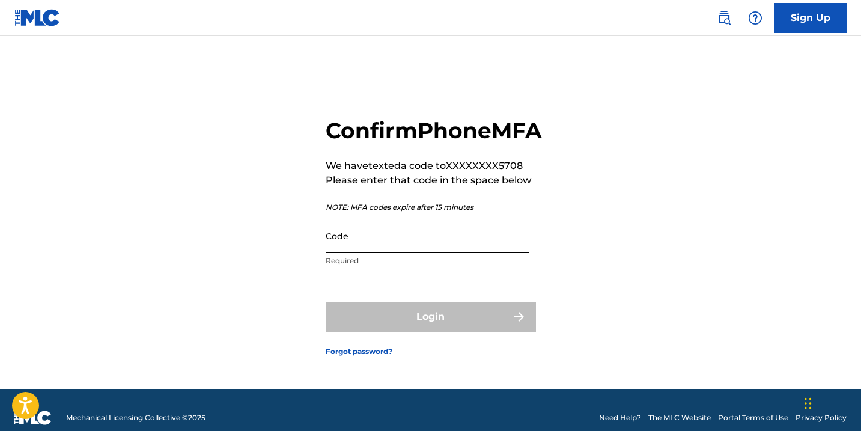
click at [379, 253] on input "Code" at bounding box center [426, 236] width 203 height 34
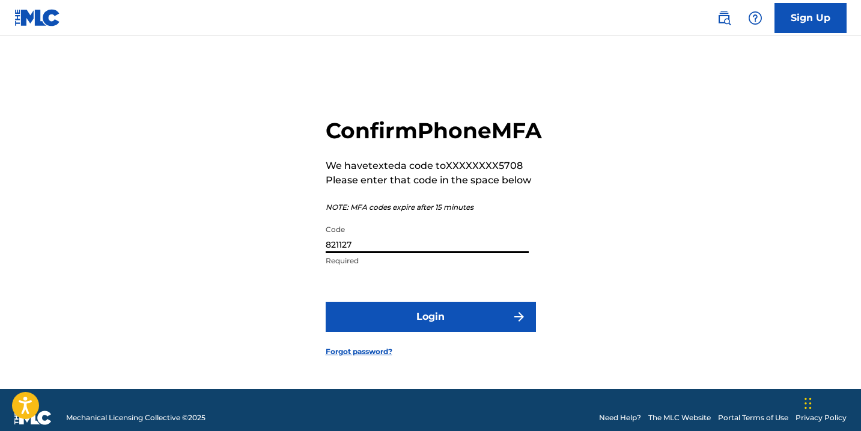
type input "821127"
click at [325, 301] on button "Login" at bounding box center [430, 316] width 210 height 30
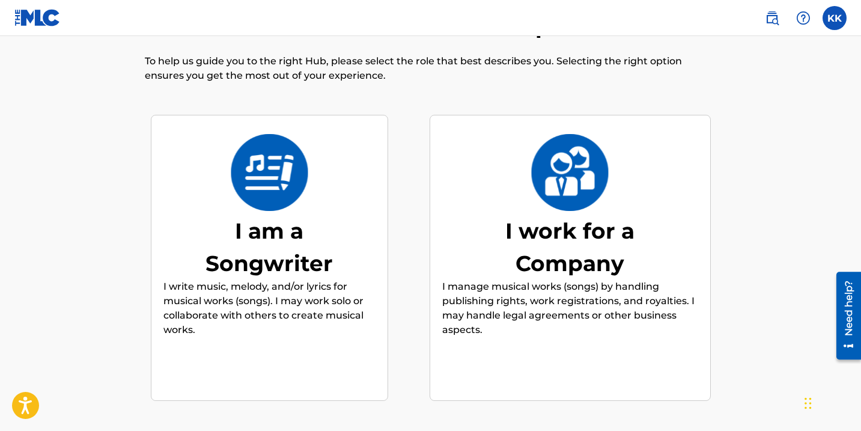
click at [585, 220] on div "I work for a Company" at bounding box center [570, 246] width 180 height 65
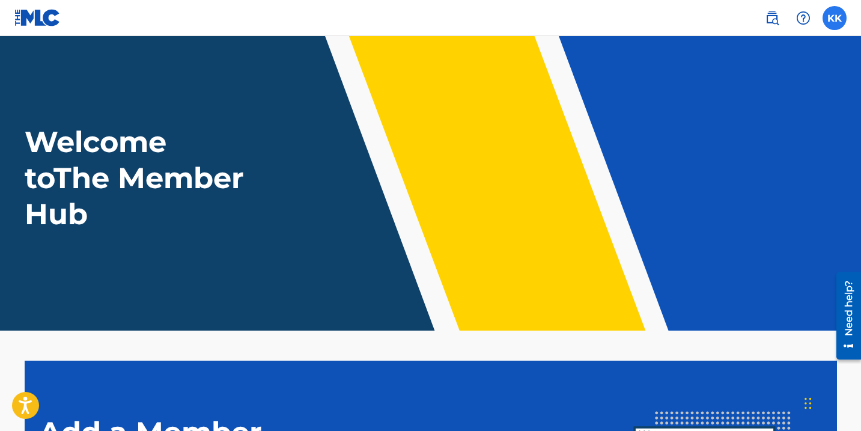
click at [838, 16] on label at bounding box center [834, 18] width 24 height 24
click at [834, 18] on input "KK [PERSON_NAME] [EMAIL_ADDRESS][DOMAIN_NAME] Notification Preferences Profile …" at bounding box center [834, 18] width 0 height 0
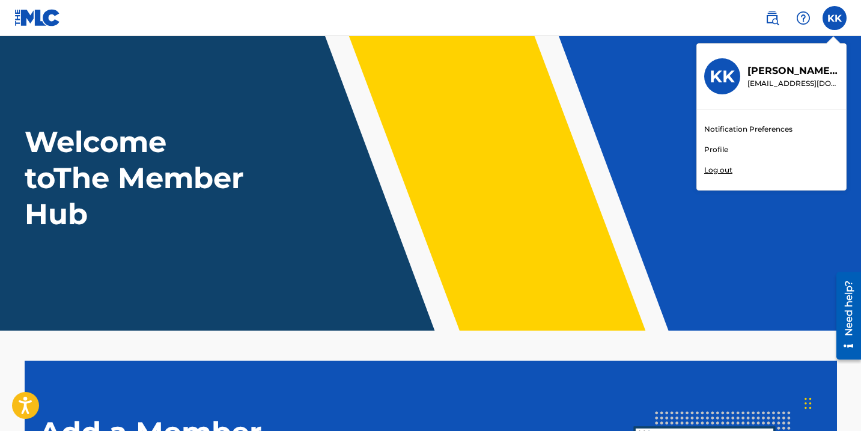
click at [530, 78] on header "Welcome to The Member Hub" at bounding box center [430, 183] width 861 height 294
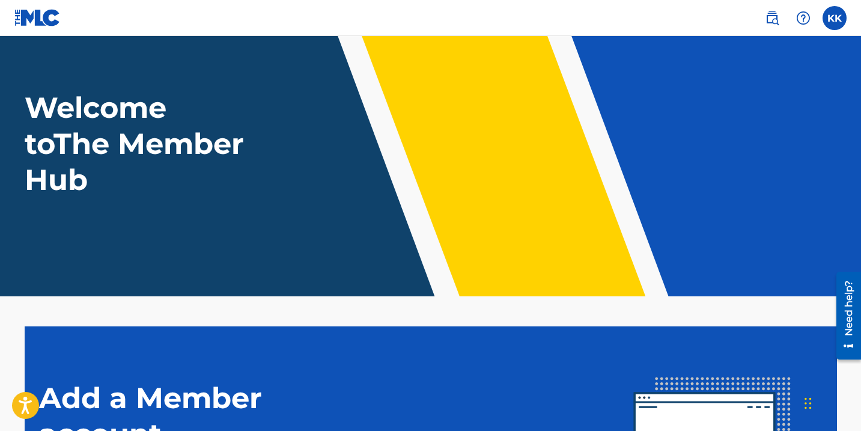
scroll to position [236, 0]
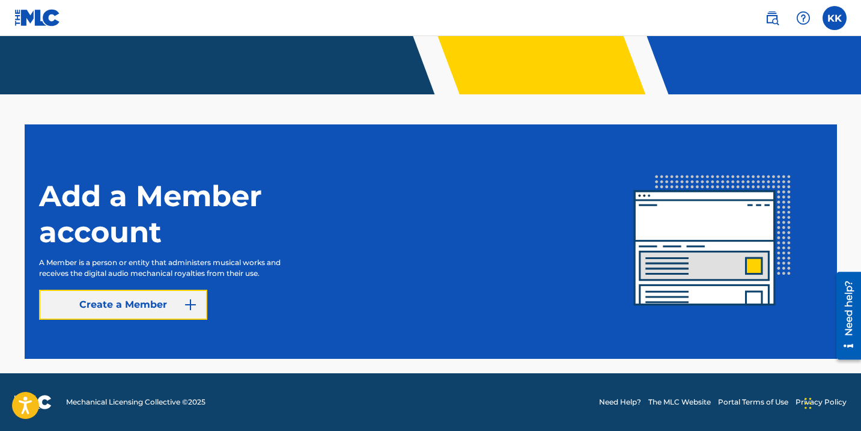
click at [157, 301] on link "Create a Member" at bounding box center [123, 304] width 168 height 30
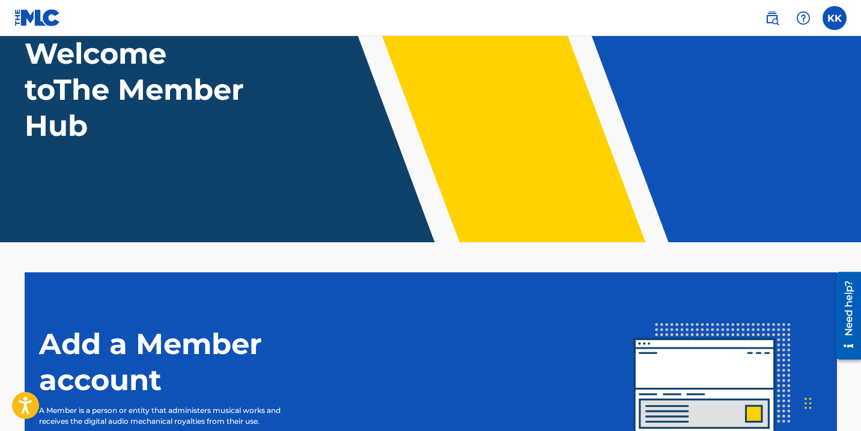
scroll to position [118, 0]
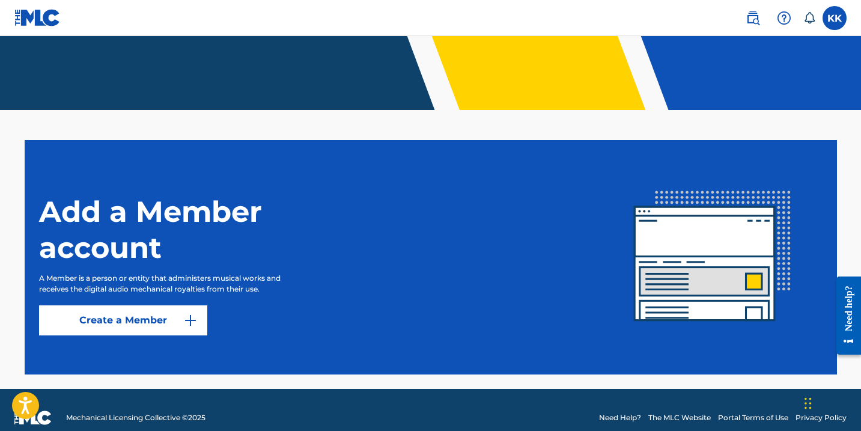
scroll to position [236, 0]
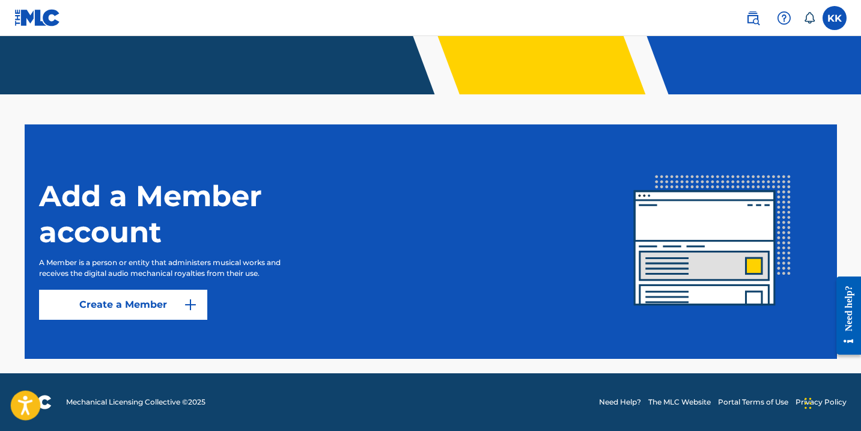
click at [22, 408] on icon "Open accessiBe: accessibility options, statement and help" at bounding box center [25, 404] width 14 height 19
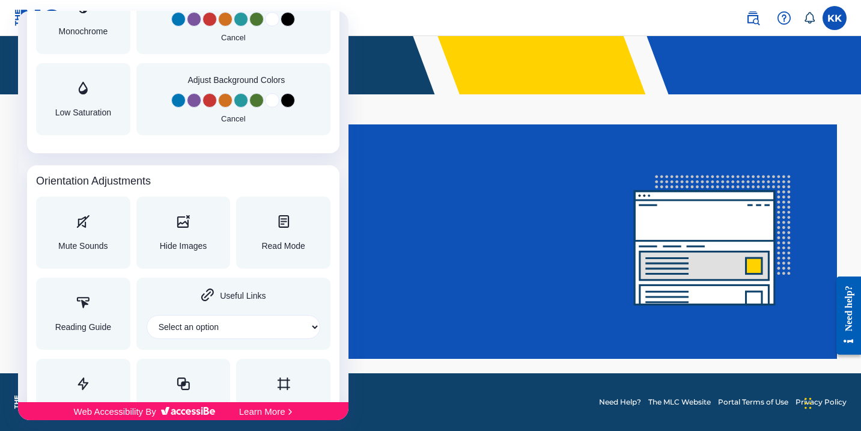
scroll to position [1164, 0]
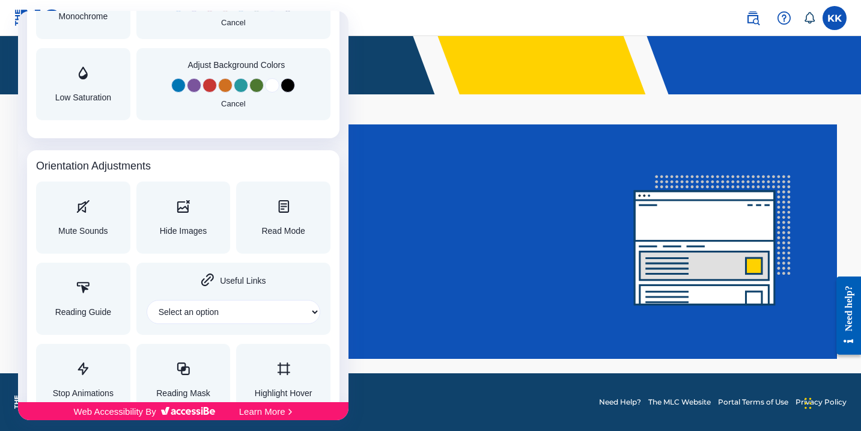
click at [424, 272] on div at bounding box center [430, 215] width 861 height 431
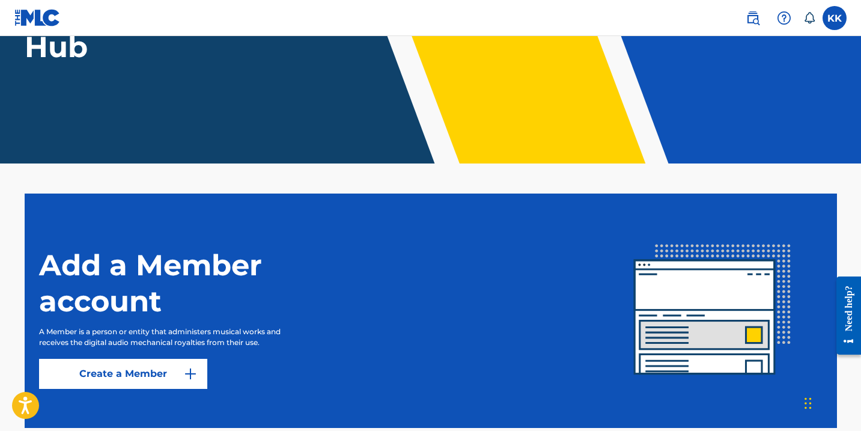
scroll to position [236, 0]
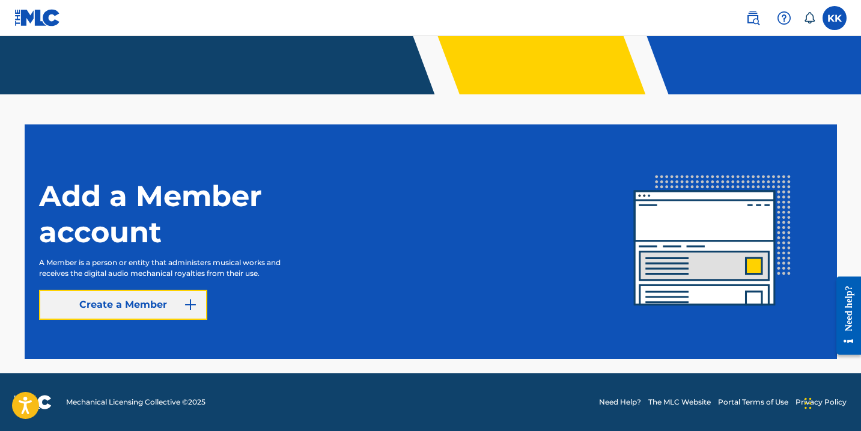
click at [163, 297] on link "Create a Member" at bounding box center [123, 304] width 168 height 30
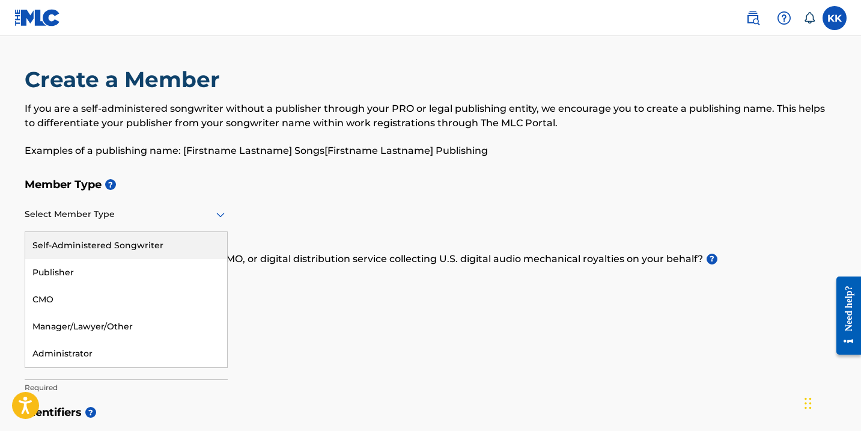
click at [144, 219] on div at bounding box center [126, 214] width 203 height 15
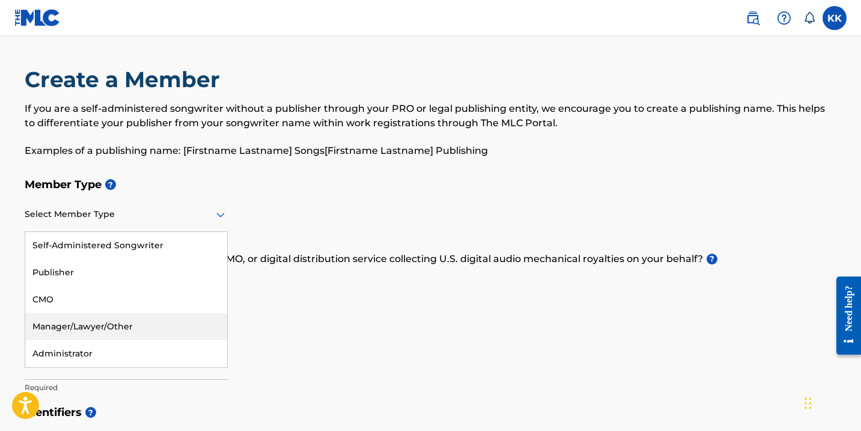
click at [96, 324] on div "Manager/Lawyer/Other" at bounding box center [126, 326] width 202 height 27
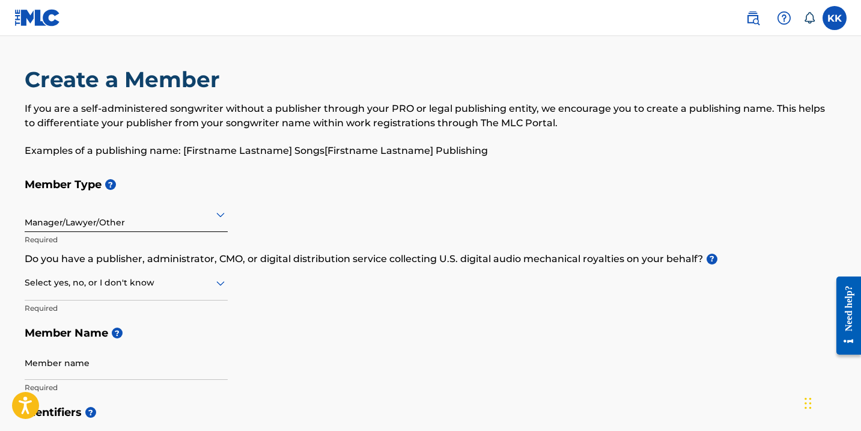
click at [98, 288] on div at bounding box center [126, 282] width 203 height 15
click at [93, 316] on div "Yes" at bounding box center [126, 313] width 202 height 27
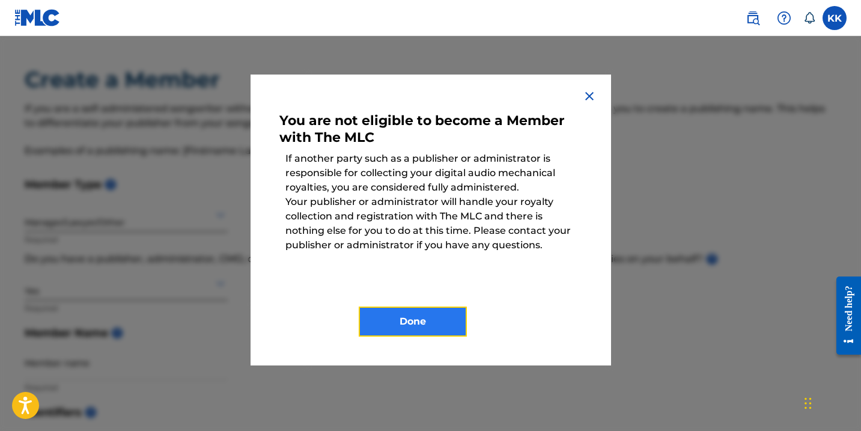
click at [431, 312] on button "Done" at bounding box center [413, 321] width 108 height 30
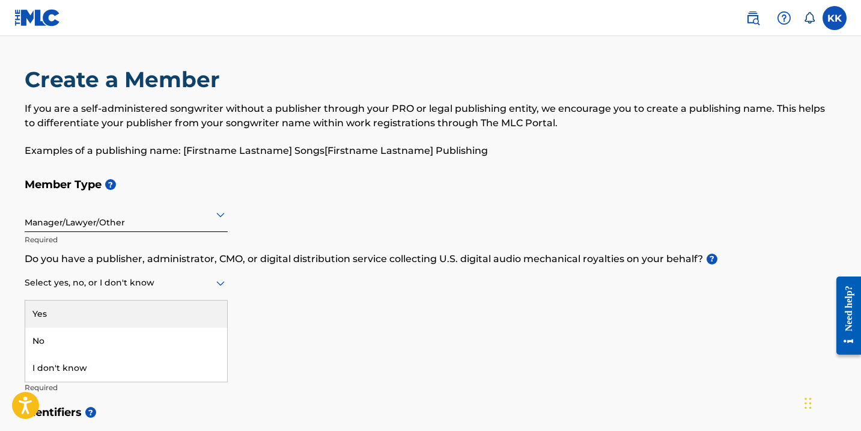
click at [178, 283] on div at bounding box center [126, 282] width 203 height 15
click at [383, 297] on div "Member Type ? Manager/Lawyer/Other Required Do you have a publisher, administra…" at bounding box center [431, 286] width 812 height 228
click at [138, 288] on div at bounding box center [126, 282] width 203 height 15
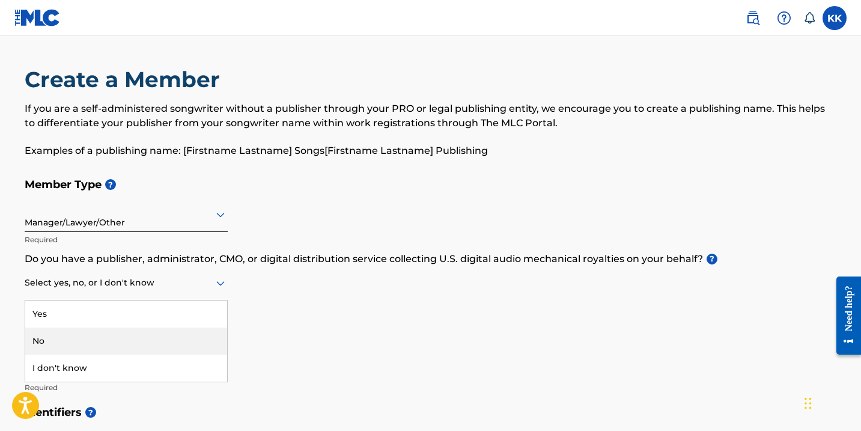
click at [76, 345] on div "No" at bounding box center [126, 340] width 202 height 27
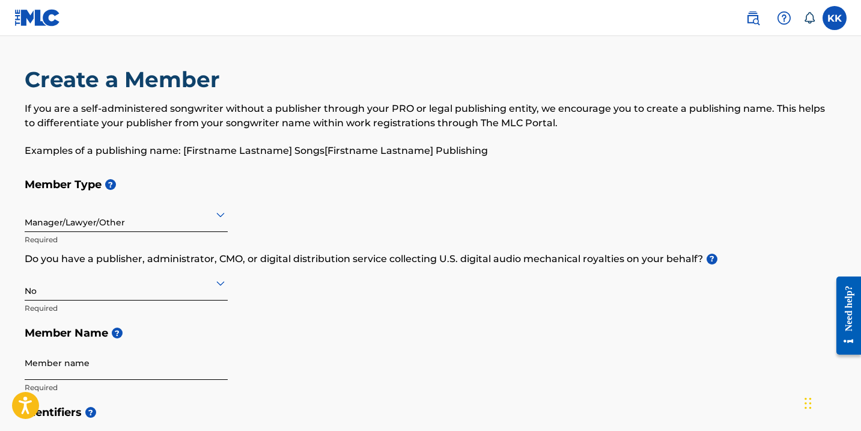
click at [83, 368] on input "Member name" at bounding box center [126, 362] width 203 height 34
type input "[PERSON_NAME]"
type input "[STREET_ADDRESS]"
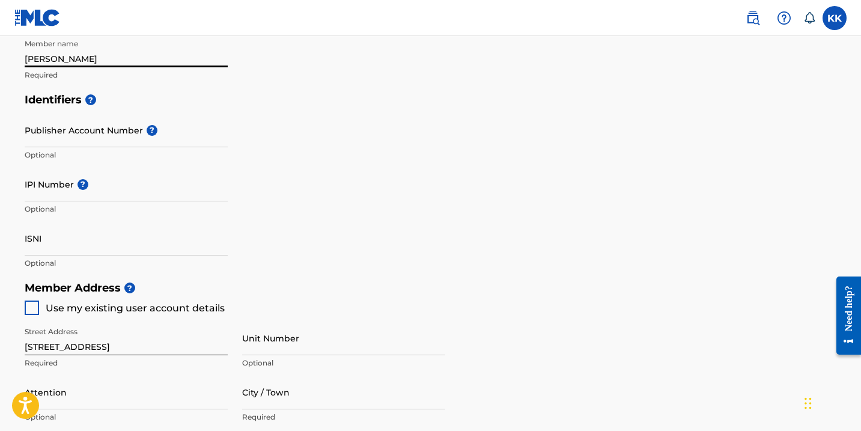
scroll to position [313, 0]
click at [28, 306] on div at bounding box center [32, 306] width 14 height 14
type input "LaPlace"
type input "70068"
type input "985"
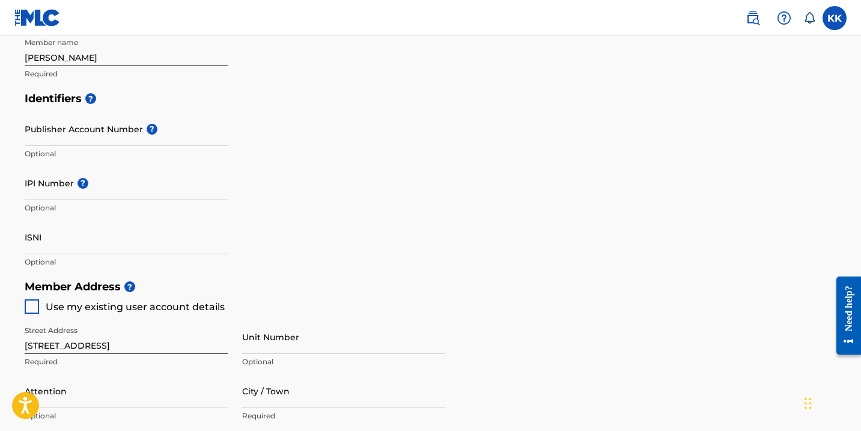
type input "2125708"
type input "[EMAIL_ADDRESS][DOMAIN_NAME]"
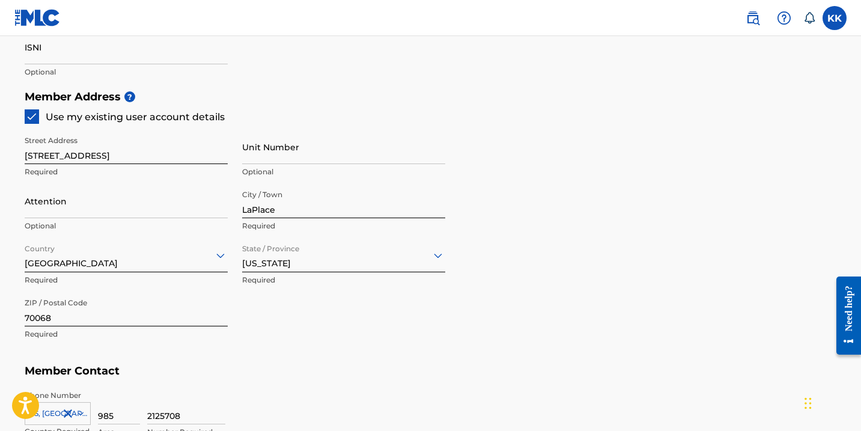
scroll to position [507, 0]
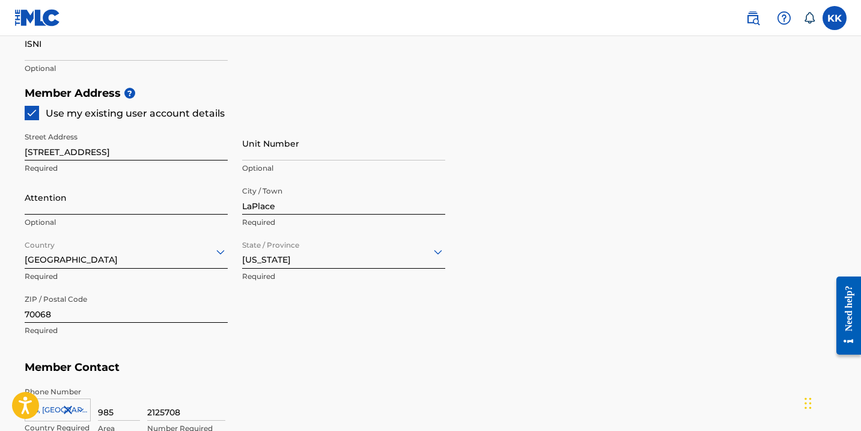
click at [96, 206] on input "Attention" at bounding box center [126, 197] width 203 height 34
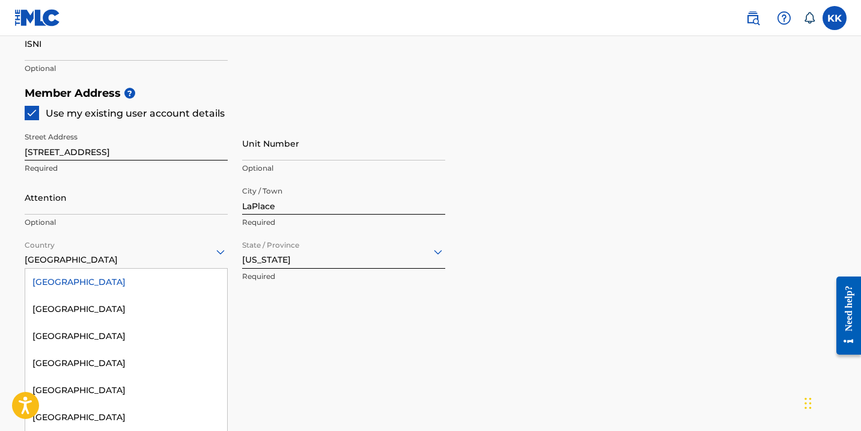
click at [38, 234] on div "[GEOGRAPHIC_DATA]" at bounding box center [126, 251] width 203 height 34
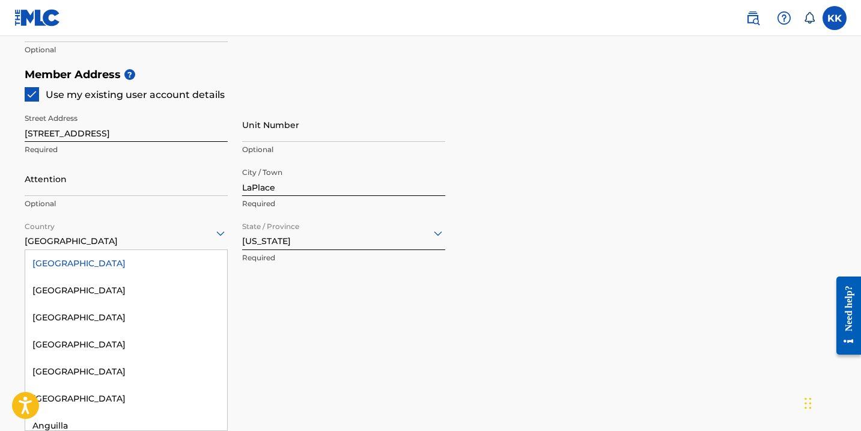
click at [286, 327] on div "Street Address [STREET_ADDRESS] Number Optional Attention Optional City / Town …" at bounding box center [235, 215] width 420 height 228
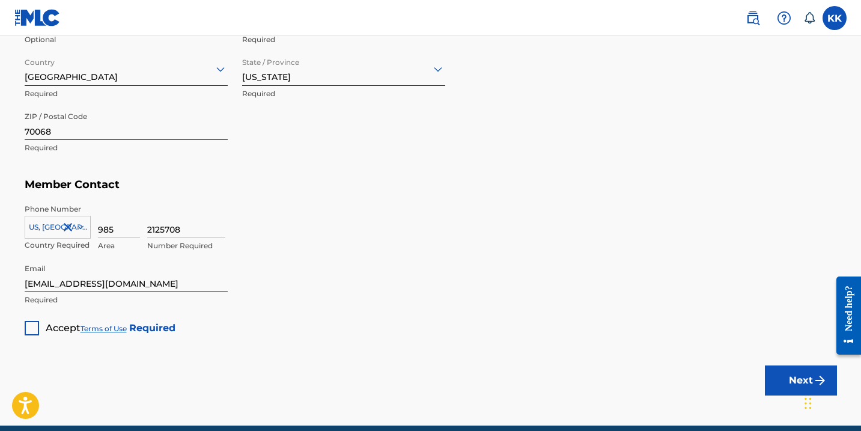
scroll to position [704, 0]
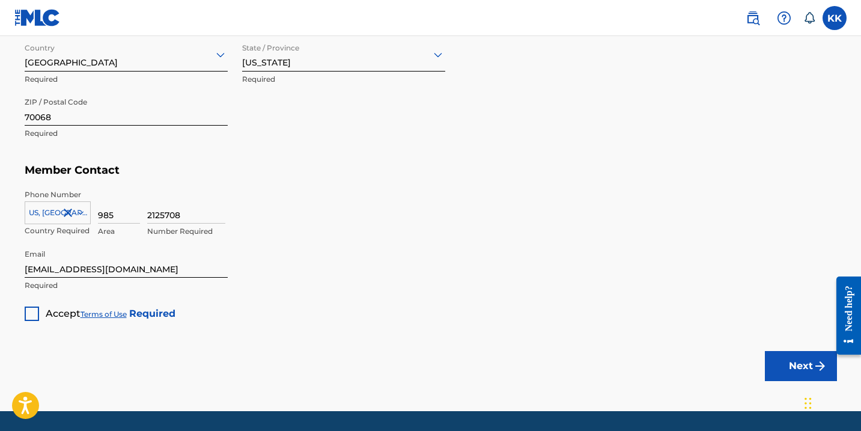
click at [30, 307] on div at bounding box center [32, 313] width 14 height 14
click at [799, 351] on button "Next" at bounding box center [800, 366] width 72 height 30
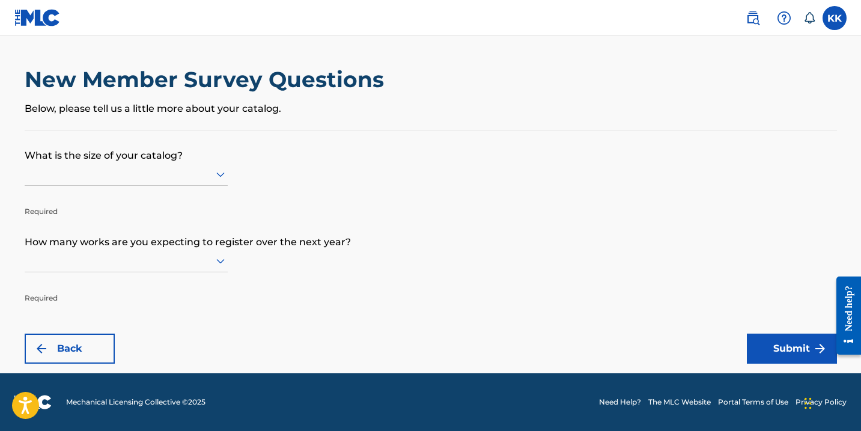
click at [163, 175] on div at bounding box center [126, 173] width 203 height 15
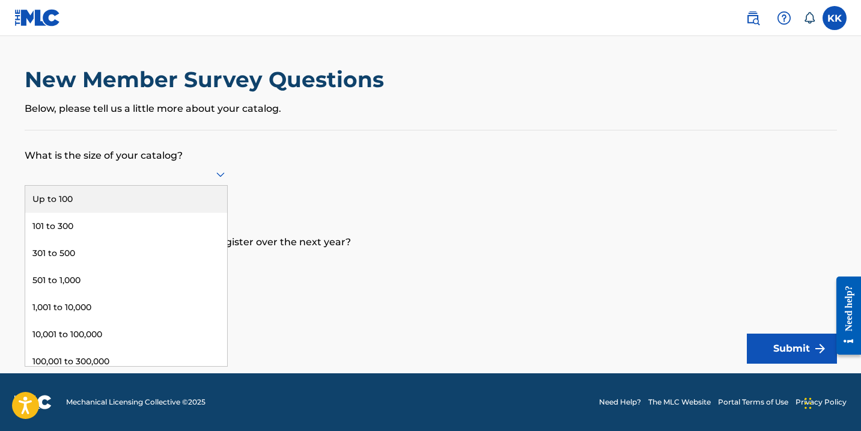
click at [159, 199] on div "Up to 100" at bounding box center [126, 199] width 202 height 27
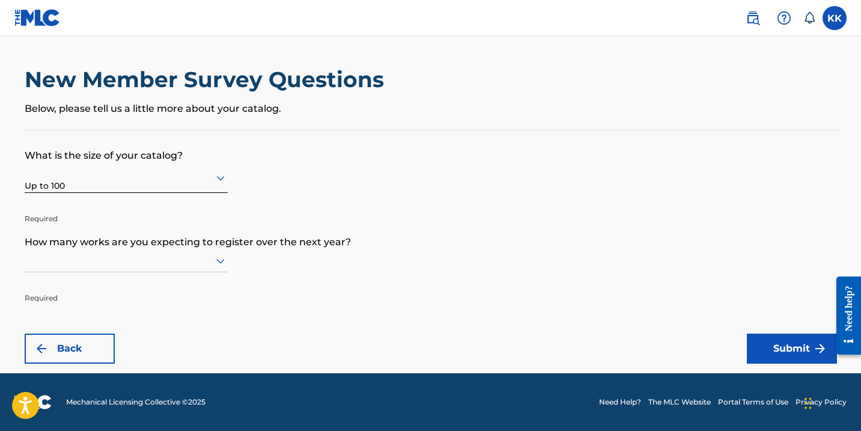
scroll to position [1, 0]
click at [157, 261] on div at bounding box center [126, 260] width 203 height 15
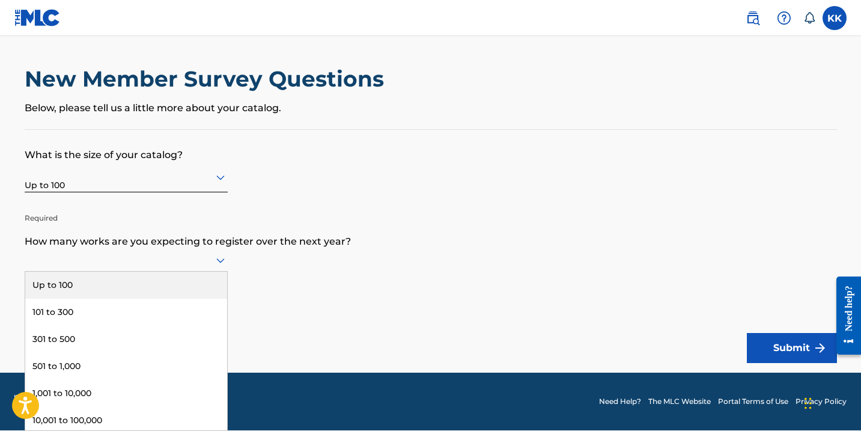
click at [181, 283] on div "Up to 100" at bounding box center [126, 284] width 202 height 27
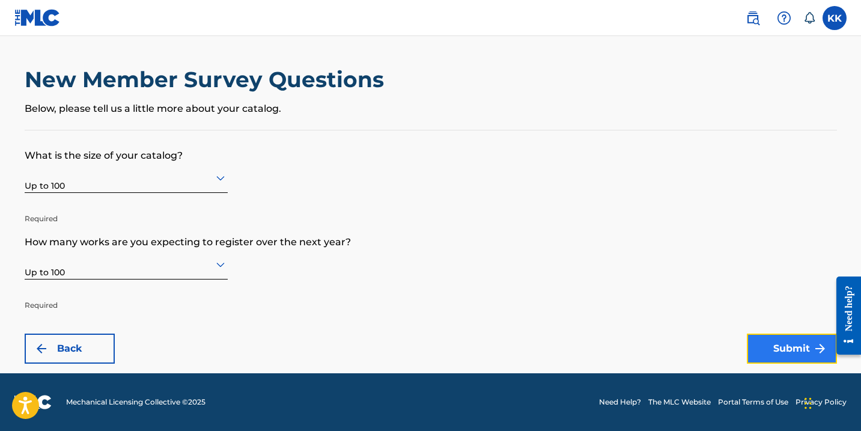
click at [788, 345] on button "Submit" at bounding box center [791, 348] width 90 height 30
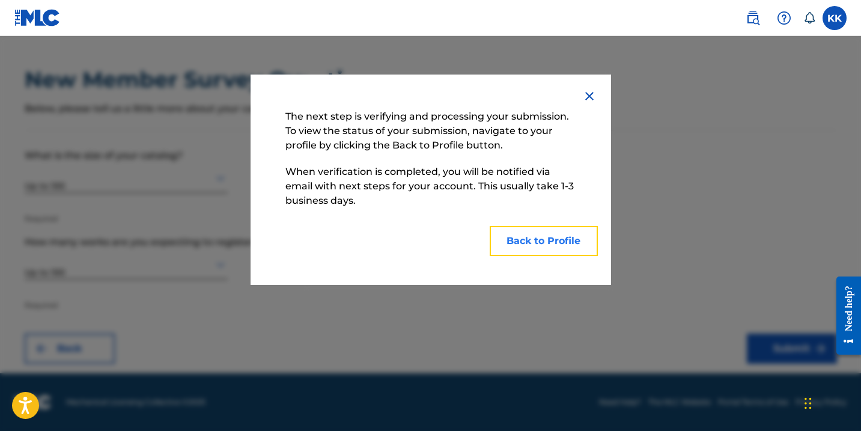
click at [560, 237] on button "Back to Profile" at bounding box center [543, 241] width 108 height 30
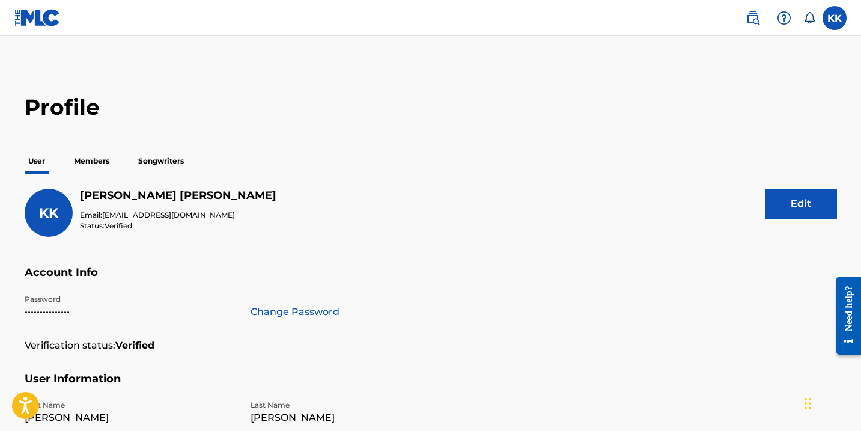
click at [43, 20] on img at bounding box center [37, 17] width 46 height 17
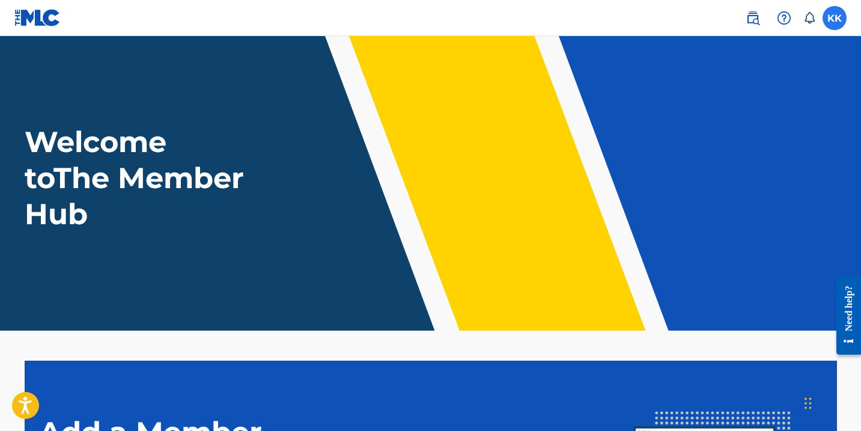
click at [841, 21] on label at bounding box center [834, 18] width 24 height 24
click at [834, 18] on input "KK [PERSON_NAME] [EMAIL_ADDRESS][DOMAIN_NAME] Notification Preferences Profile …" at bounding box center [834, 18] width 0 height 0
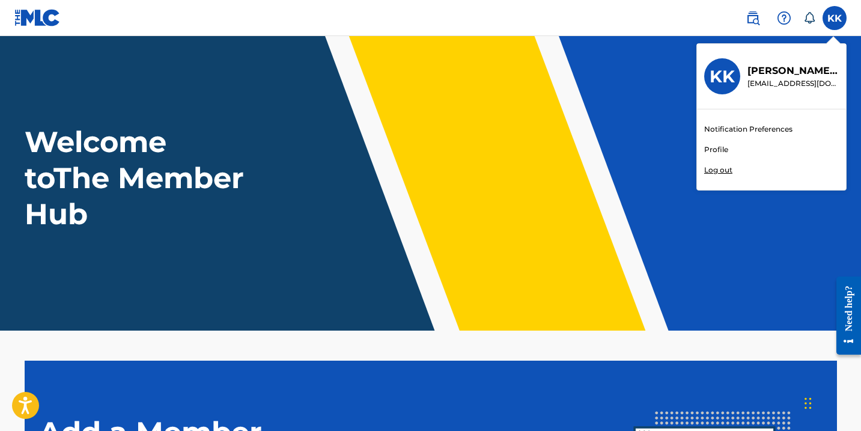
click at [721, 150] on link "Profile" at bounding box center [716, 149] width 24 height 11
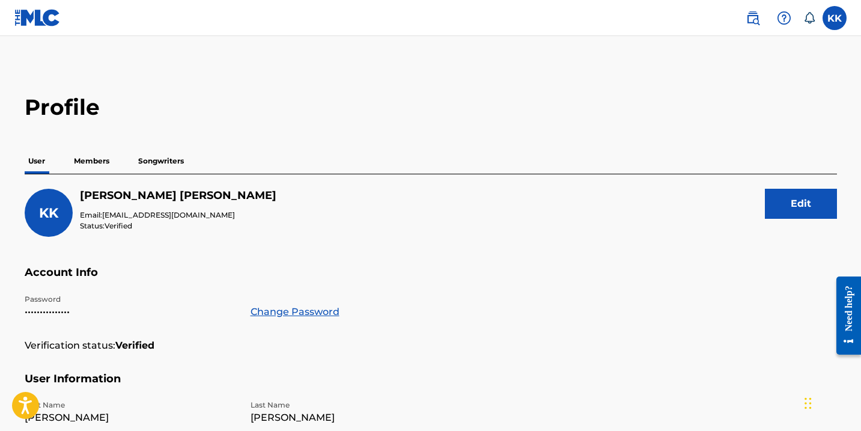
click at [95, 159] on p "Members" at bounding box center [91, 160] width 43 height 25
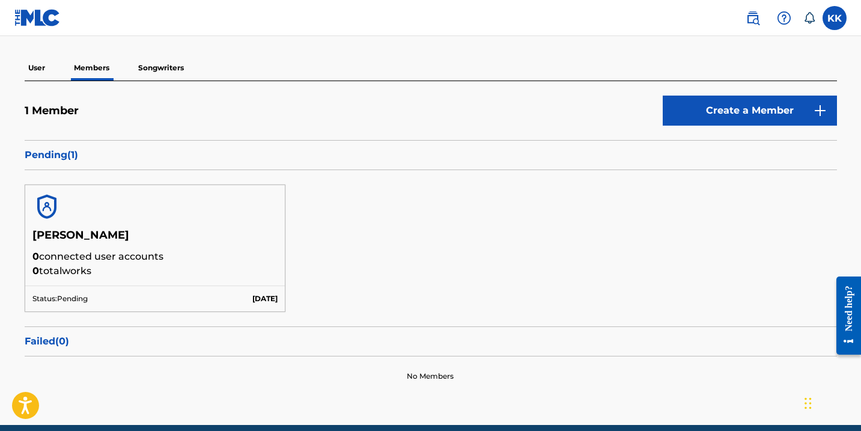
scroll to position [103, 0]
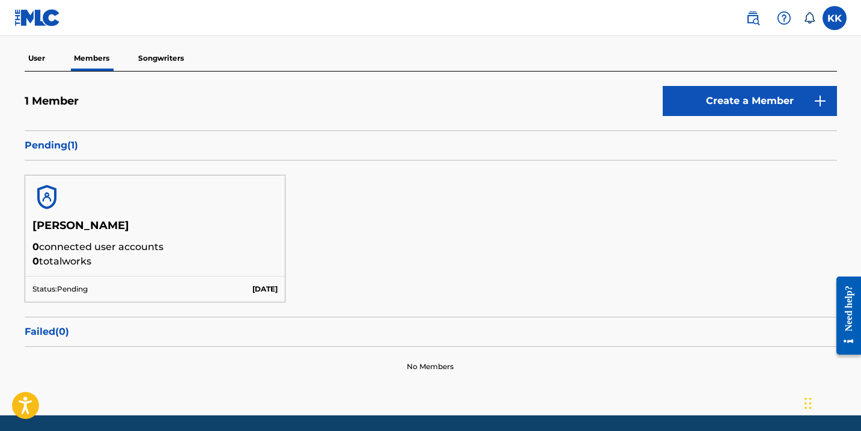
click at [162, 53] on p "Songwriters" at bounding box center [161, 58] width 53 height 25
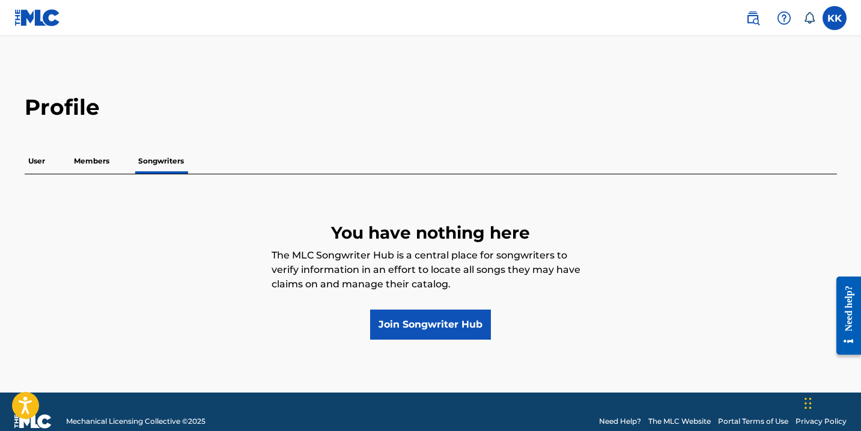
click at [79, 162] on p "Members" at bounding box center [91, 160] width 43 height 25
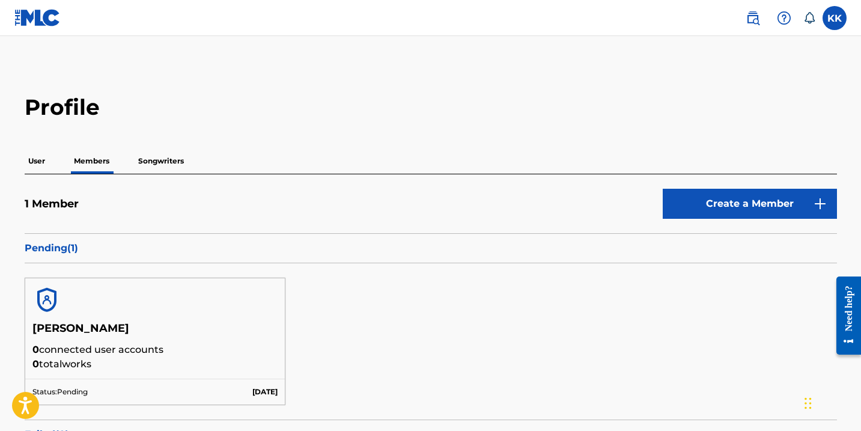
click at [154, 162] on p "Songwriters" at bounding box center [161, 160] width 53 height 25
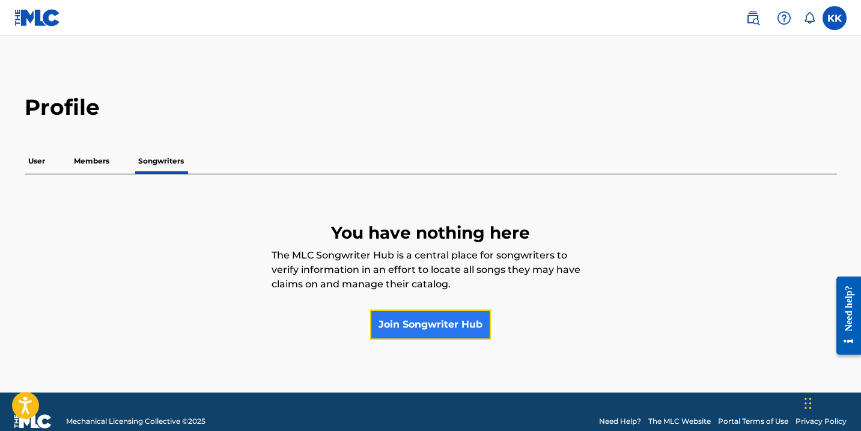
click at [429, 330] on link "Join Songwriter Hub" at bounding box center [430, 324] width 121 height 30
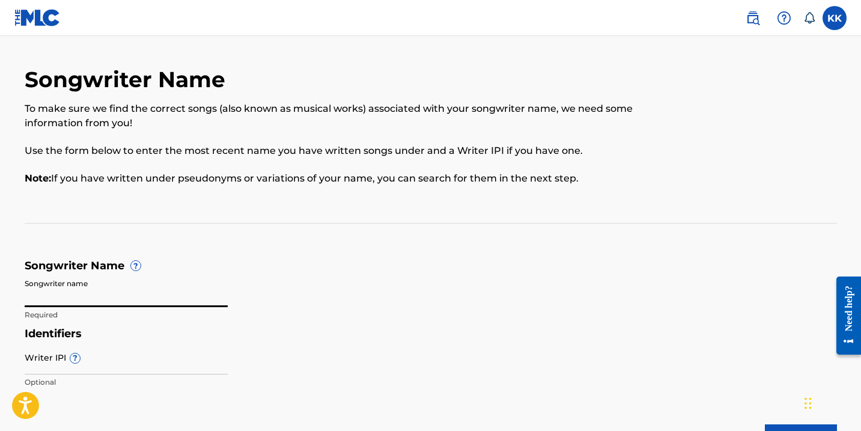
click at [111, 285] on input "Songwriter name" at bounding box center [126, 290] width 203 height 34
type input "[PERSON_NAME]"
